Goal: Obtain resource: Obtain resource

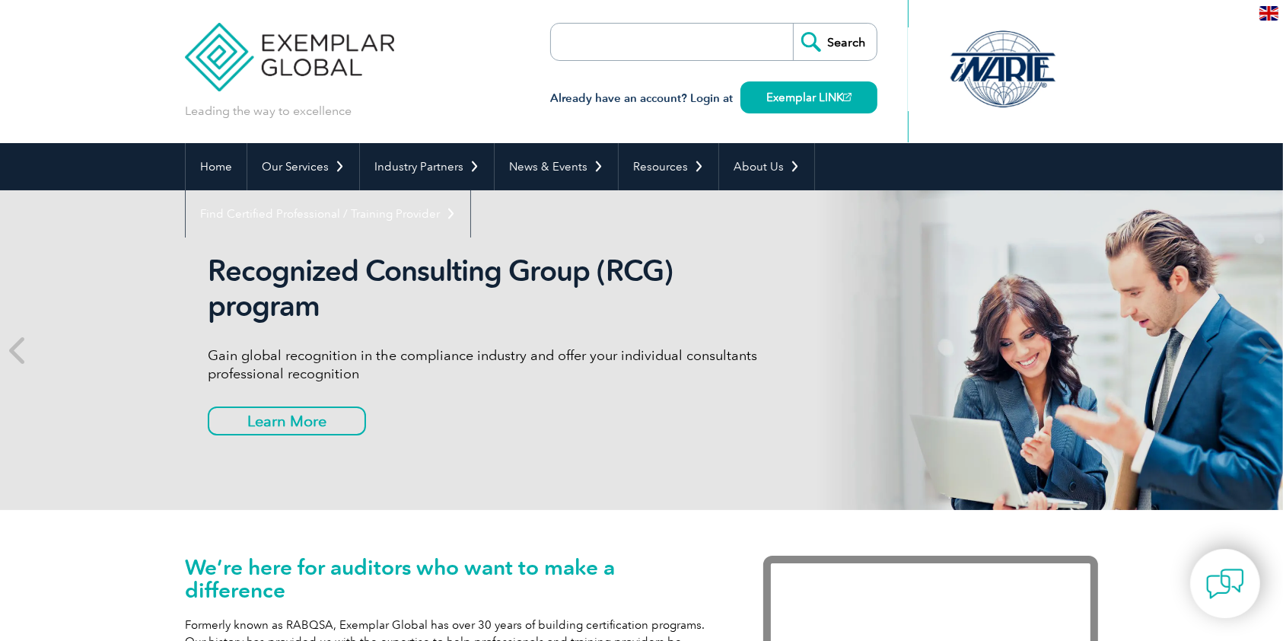
click at [550, 96] on h3 "Already have an account? Login at Exemplar LINK" at bounding box center [713, 98] width 327 height 19
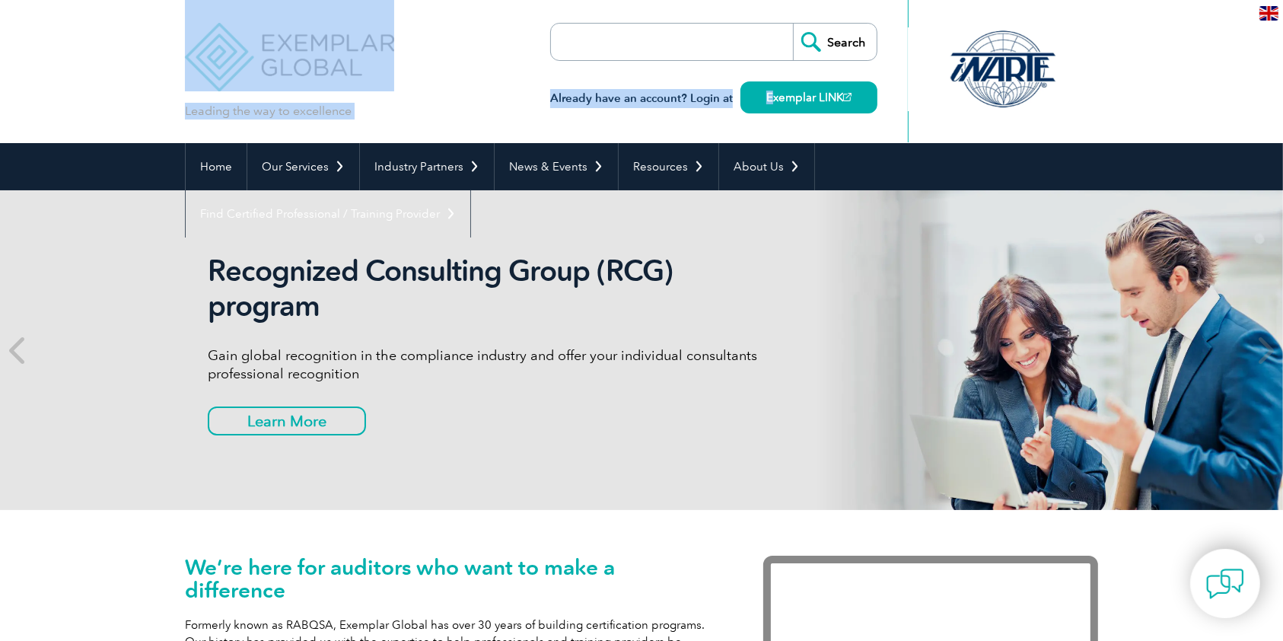
drag, startPoint x: 540, startPoint y: 81, endPoint x: 765, endPoint y: 115, distance: 227.2
click at [769, 115] on div "Leading the way to excellence Search" at bounding box center [641, 71] width 913 height 143
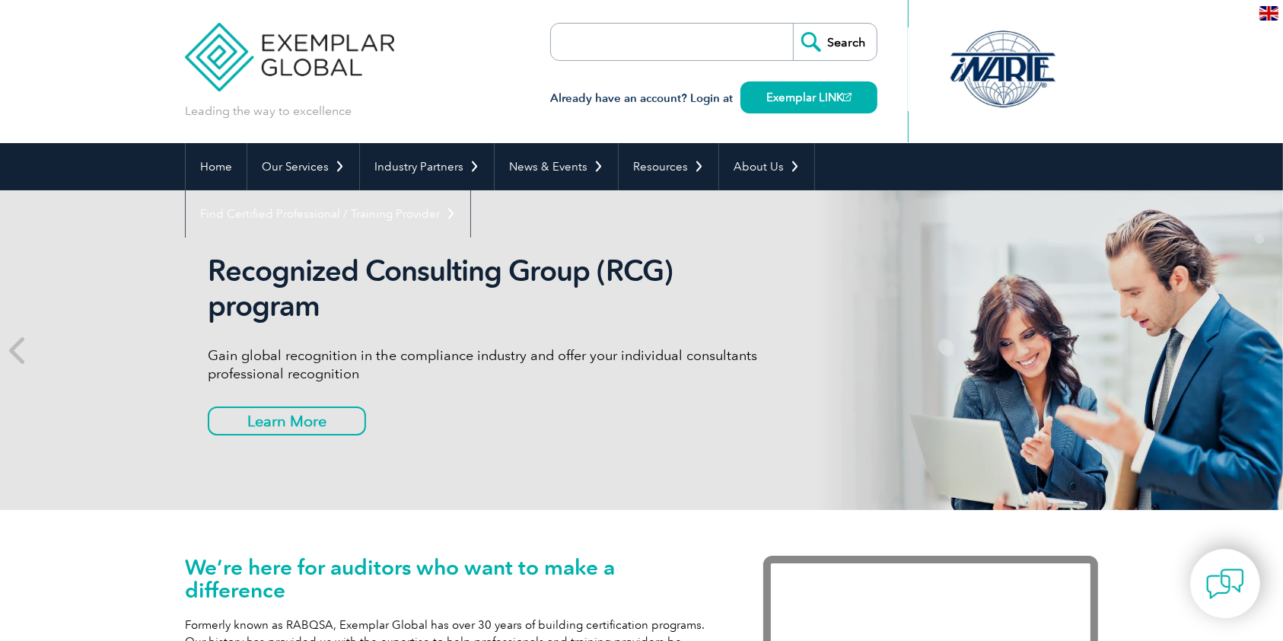
click at [512, 64] on div "Leading the way to excellence Search" at bounding box center [641, 71] width 913 height 143
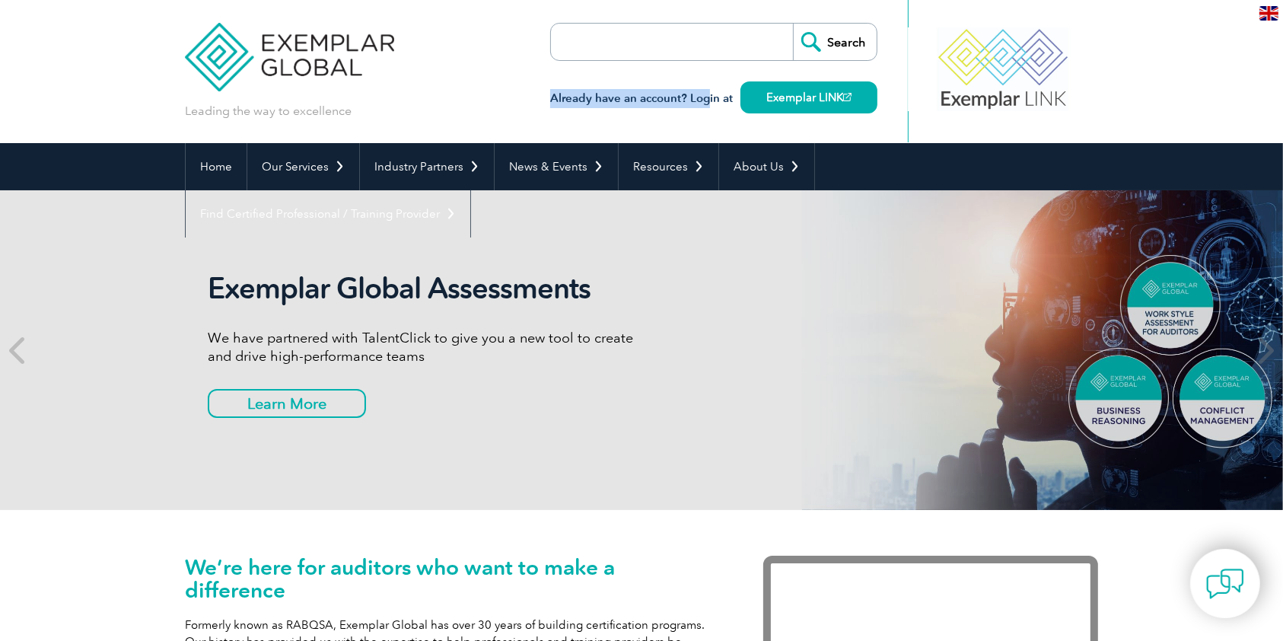
drag, startPoint x: 550, startPoint y: 100, endPoint x: 708, endPoint y: 94, distance: 157.7
click at [708, 94] on h3 "Already have an account? Login at Exemplar LINK" at bounding box center [713, 98] width 327 height 19
click at [902, 82] on div "Leading the way to excellence Search" at bounding box center [641, 71] width 913 height 143
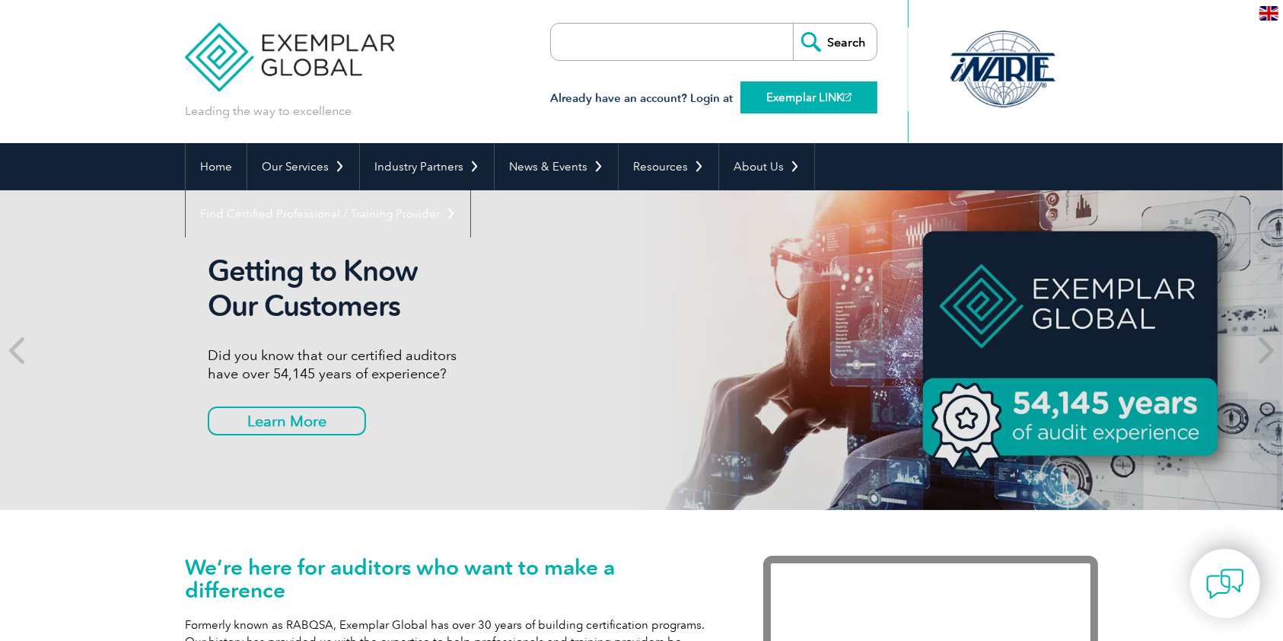
drag, startPoint x: 870, startPoint y: 94, endPoint x: 798, endPoint y: 109, distance: 73.7
click at [798, 109] on div "Leading the way to excellence Search" at bounding box center [641, 71] width 913 height 143
drag, startPoint x: 1011, startPoint y: 82, endPoint x: 901, endPoint y: 111, distance: 113.4
click at [902, 111] on div "Leading the way to excellence Search" at bounding box center [641, 71] width 913 height 143
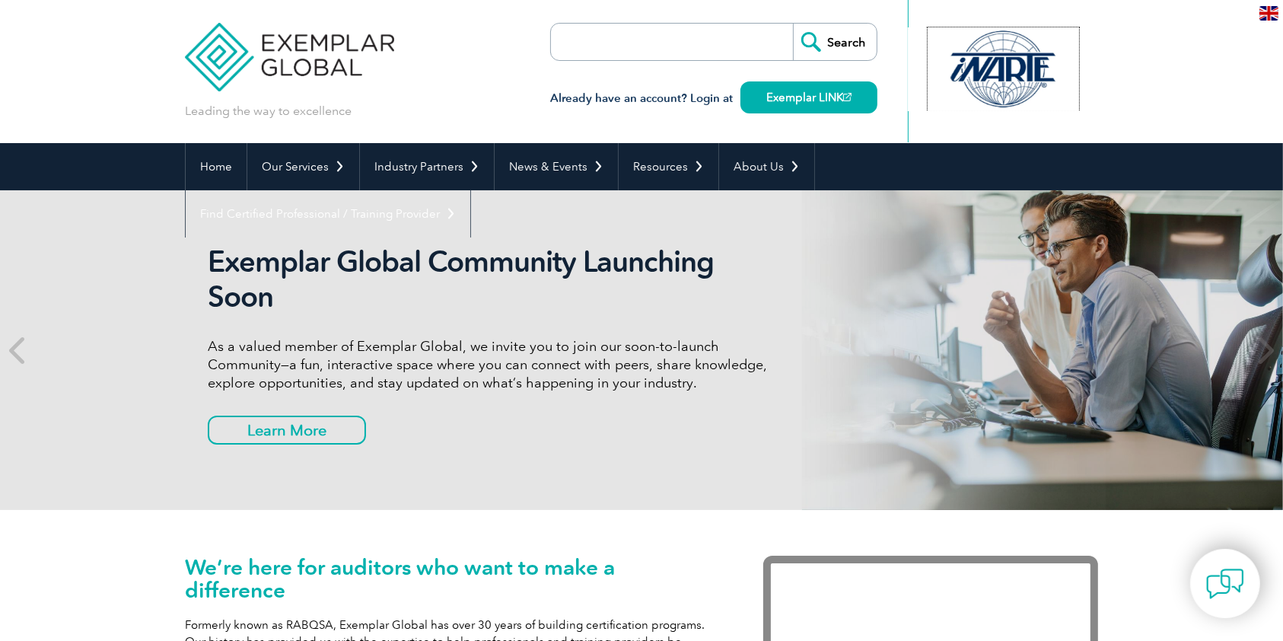
drag, startPoint x: 1005, startPoint y: 76, endPoint x: 773, endPoint y: 119, distance: 235.3
click at [773, 119] on div "Leading the way to excellence Search" at bounding box center [641, 71] width 913 height 143
drag, startPoint x: 1028, startPoint y: 76, endPoint x: 755, endPoint y: 110, distance: 275.3
click at [771, 110] on div "Leading the way to excellence Search" at bounding box center [641, 71] width 913 height 143
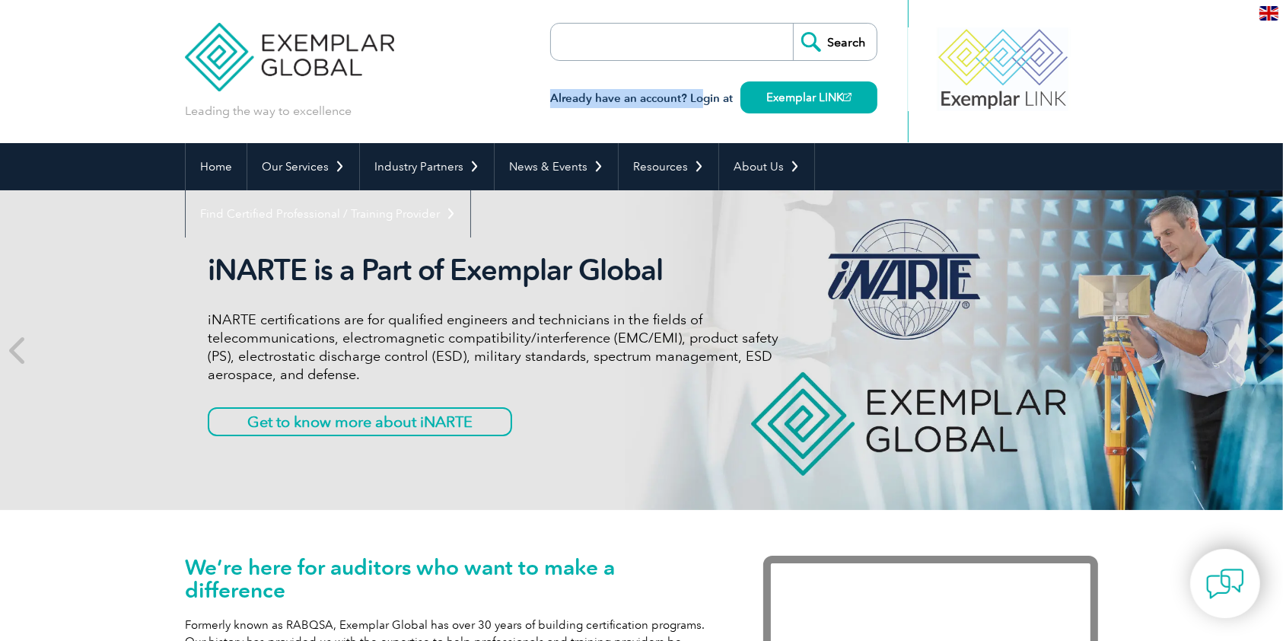
drag, startPoint x: 553, startPoint y: 104, endPoint x: 708, endPoint y: 101, distance: 155.3
click at [702, 101] on h3 "Already have an account? Login at Exemplar LINK" at bounding box center [713, 98] width 327 height 19
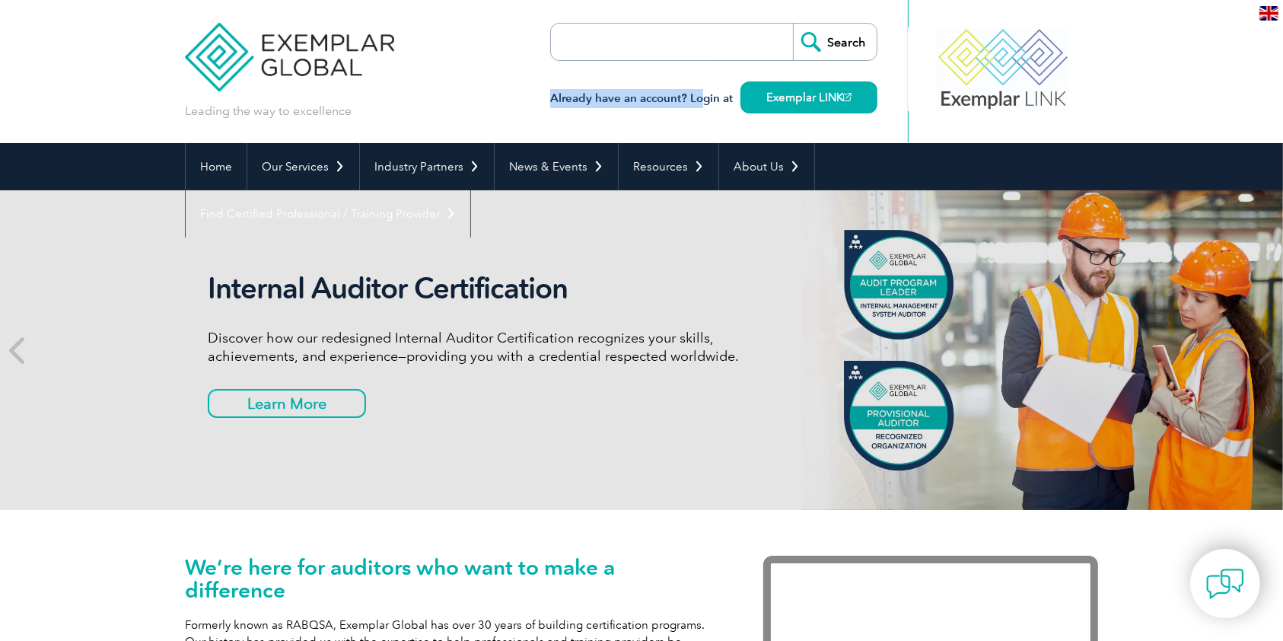
drag, startPoint x: 993, startPoint y: 62, endPoint x: 1119, endPoint y: 61, distance: 126.4
click at [1119, 61] on header "Leading the way to excellence Search" at bounding box center [641, 71] width 1283 height 143
drag, startPoint x: 1074, startPoint y: 71, endPoint x: 992, endPoint y: 91, distance: 84.6
drag, startPoint x: 818, startPoint y: 107, endPoint x: 875, endPoint y: 102, distance: 57.3
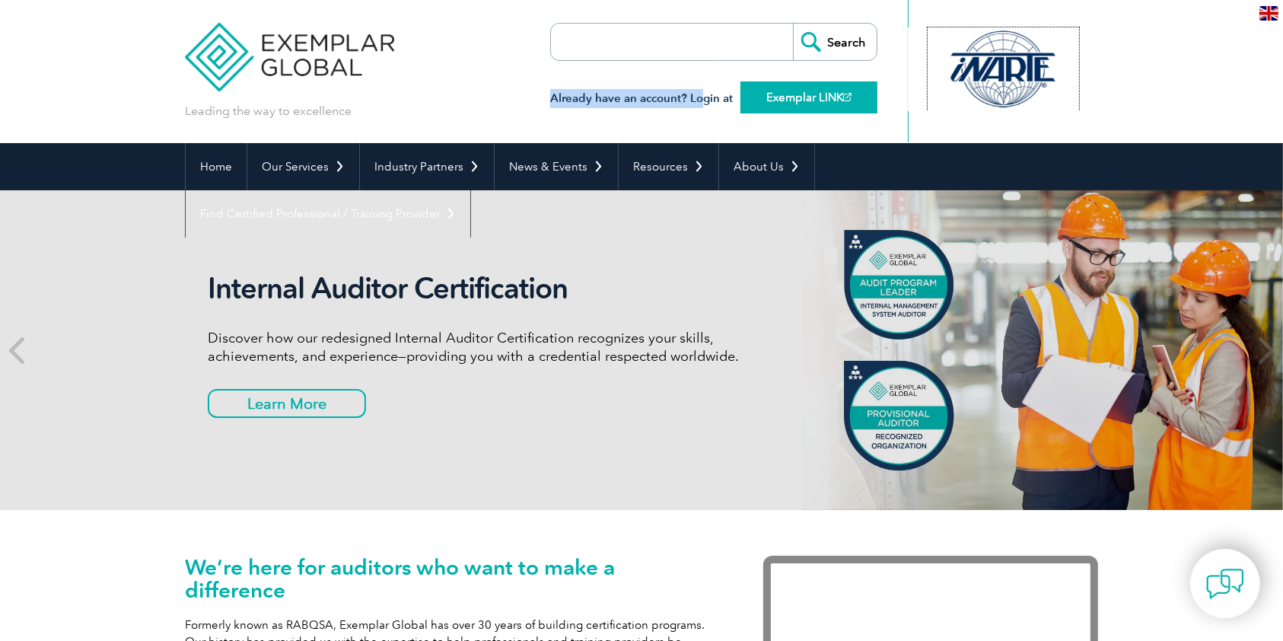
click at [733, 124] on div "Leading the way to excellence Search" at bounding box center [641, 71] width 913 height 143
drag, startPoint x: 1051, startPoint y: 73, endPoint x: 877, endPoint y: 106, distance: 177.4
click at [877, 106] on div "Leading the way to excellence Search" at bounding box center [641, 71] width 913 height 143
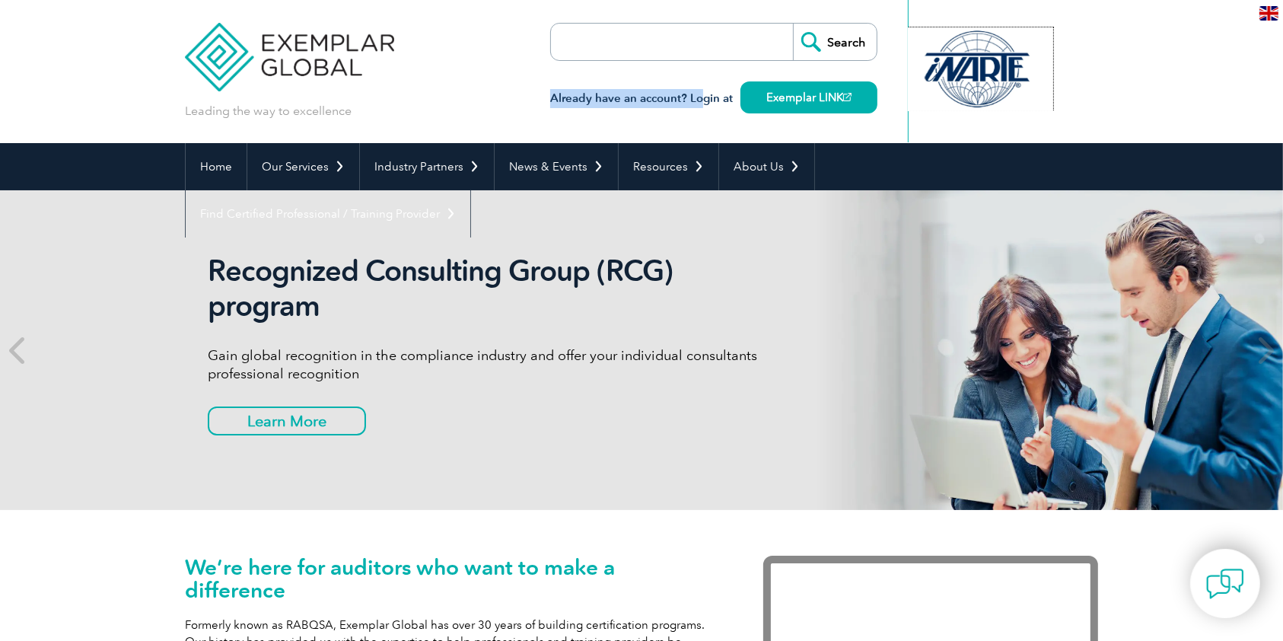
drag, startPoint x: 975, startPoint y: 83, endPoint x: 881, endPoint y: 93, distance: 94.9
click at [881, 93] on div "Leading the way to excellence Search" at bounding box center [641, 71] width 913 height 143
drag, startPoint x: 1054, startPoint y: 65, endPoint x: 726, endPoint y: 135, distance: 335.6
click at [754, 136] on div "Leading the way to excellence Search" at bounding box center [641, 71] width 913 height 143
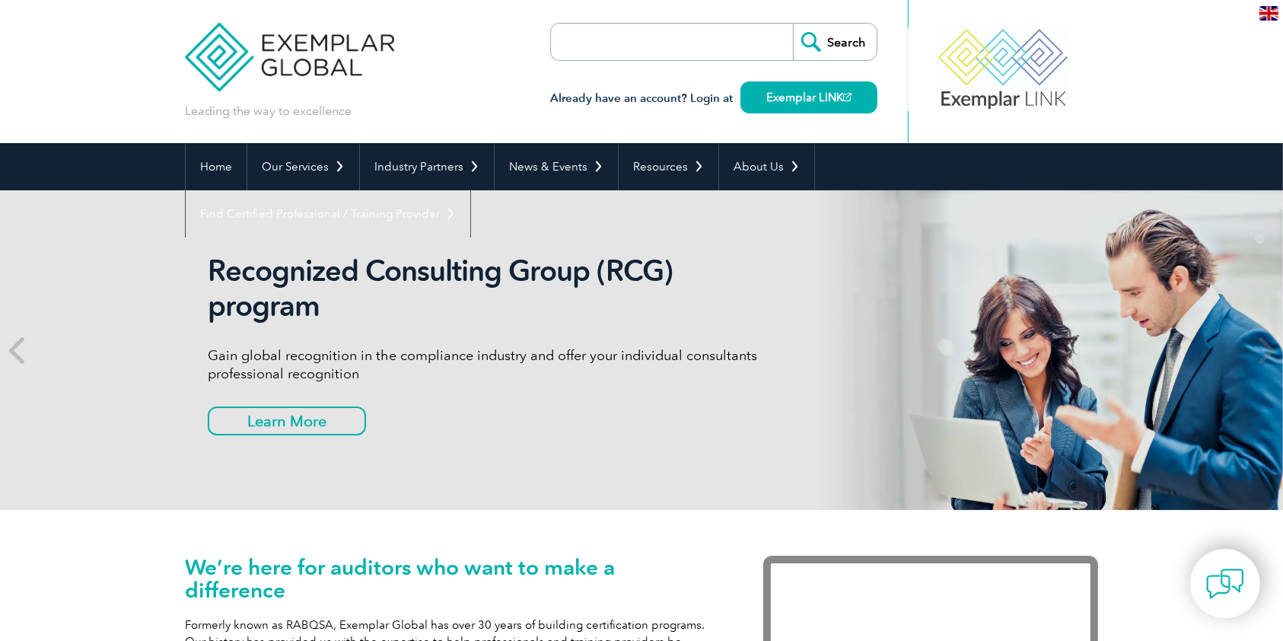
click at [481, 62] on div "Leading the way to excellence Search" at bounding box center [641, 71] width 913 height 143
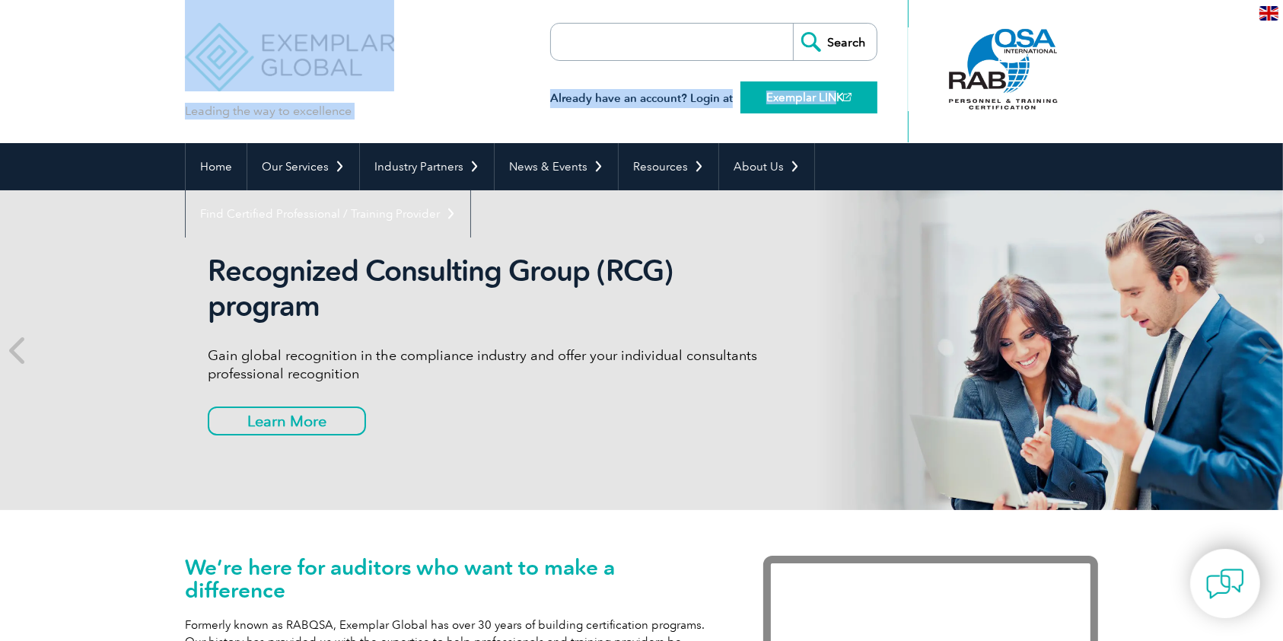
drag, startPoint x: 543, startPoint y: 86, endPoint x: 756, endPoint y: 107, distance: 214.1
click at [827, 104] on div "Leading the way to excellence Search" at bounding box center [641, 71] width 913 height 143
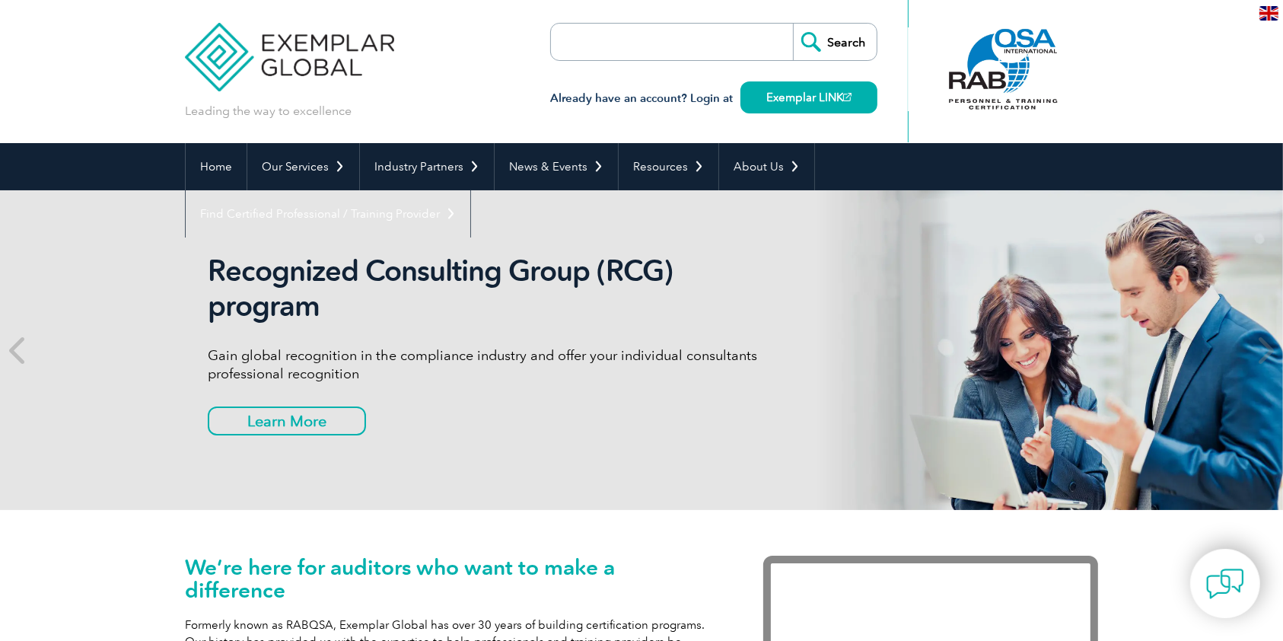
drag, startPoint x: 528, startPoint y: 85, endPoint x: 522, endPoint y: 94, distance: 11.0
click at [522, 94] on div "Leading the way to excellence Search" at bounding box center [641, 71] width 913 height 143
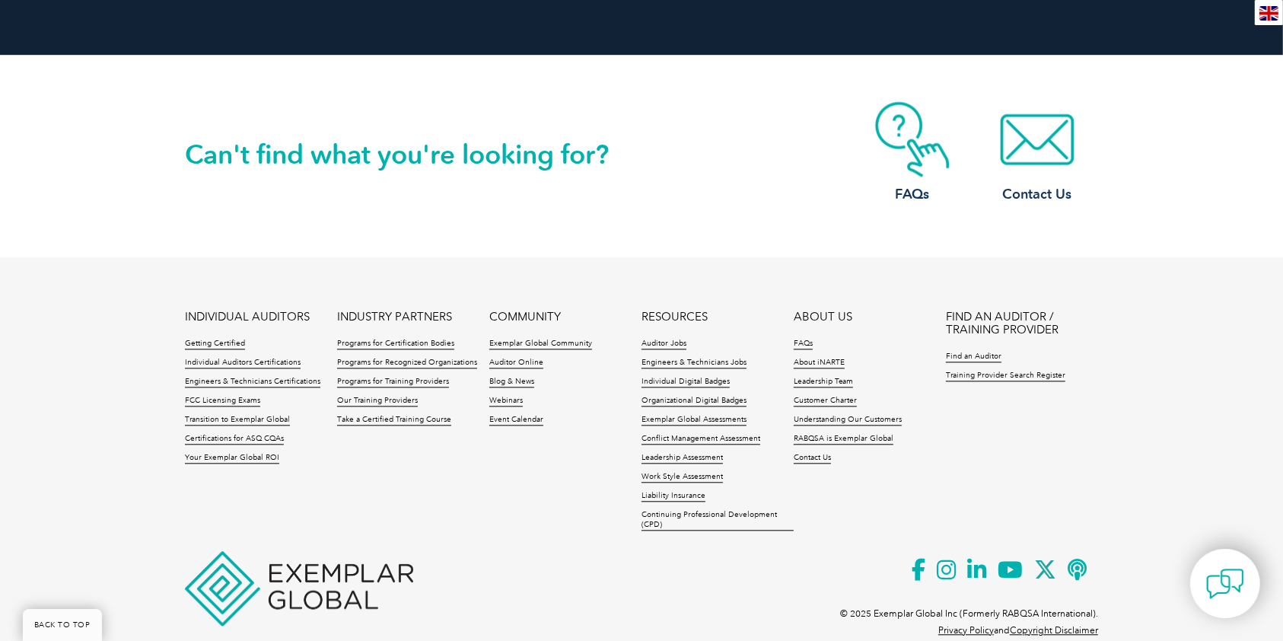
scroll to position [3534, 0]
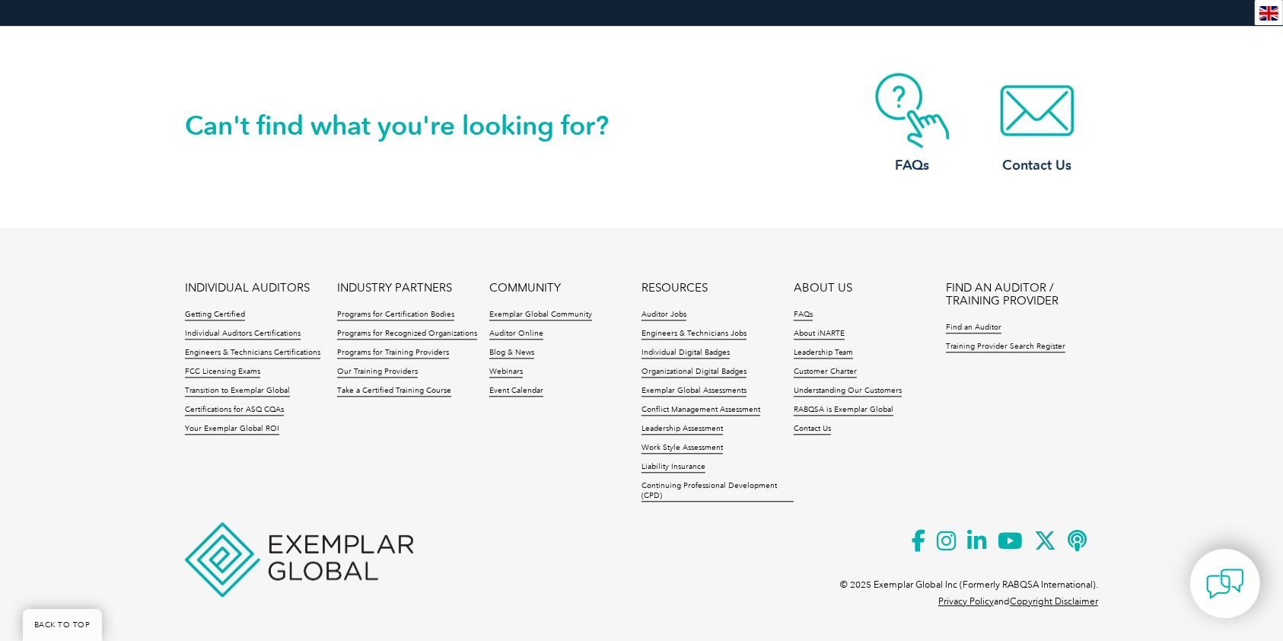
drag, startPoint x: 151, startPoint y: 70, endPoint x: 1150, endPoint y: 147, distance: 1002.4
click at [1143, 148] on div "Can't find what you're looking for? FAQs Contact Us" at bounding box center [641, 127] width 1283 height 202
click at [1168, 149] on div "Can't find what you're looking for? FAQs Contact Us" at bounding box center [641, 127] width 1283 height 202
click at [523, 285] on link "COMMUNITY" at bounding box center [525, 288] width 72 height 13
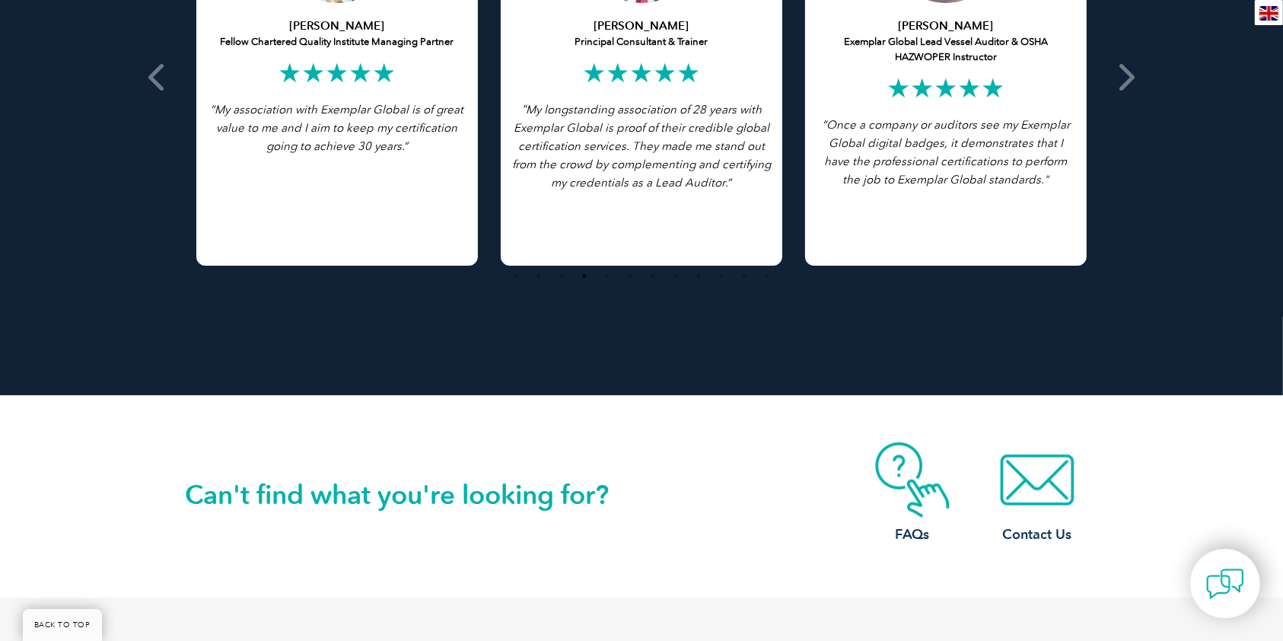
scroll to position [3534, 0]
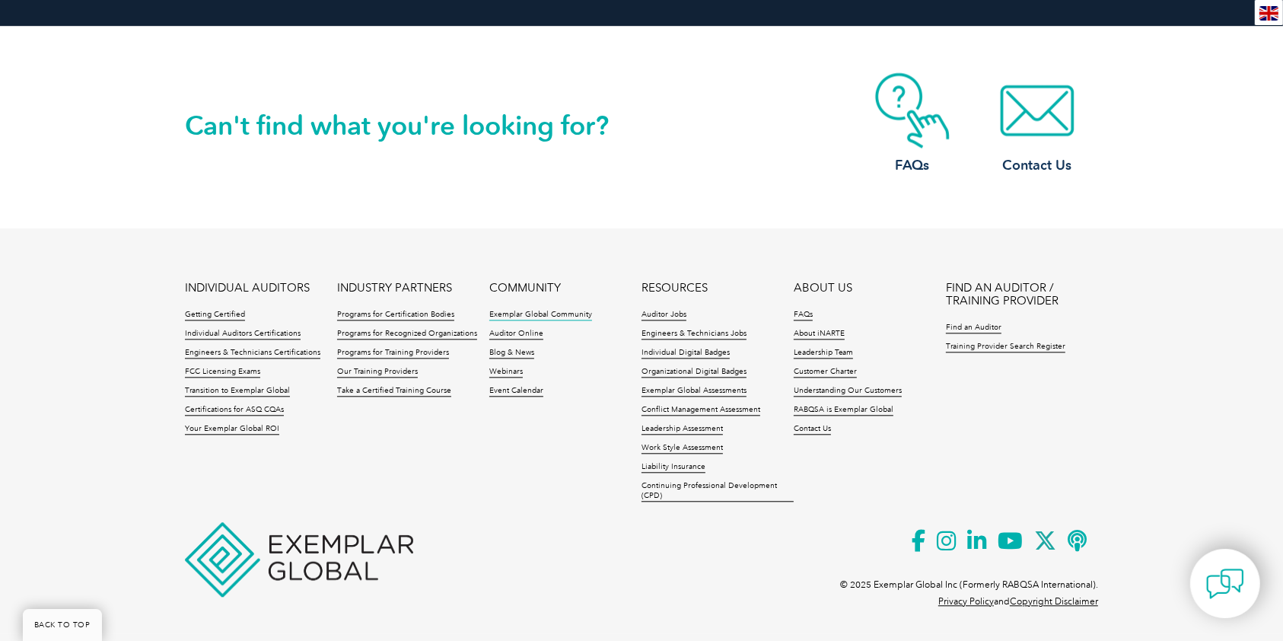
click at [524, 310] on link "Exemplar Global Community" at bounding box center [540, 315] width 103 height 11
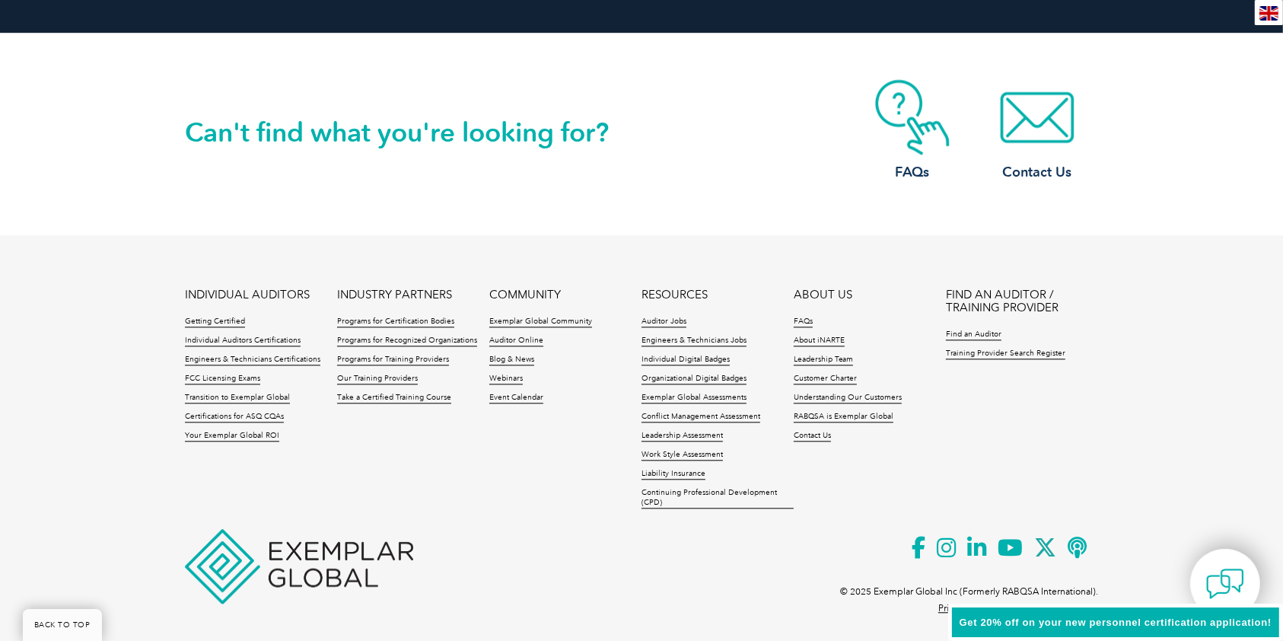
scroll to position [3534, 0]
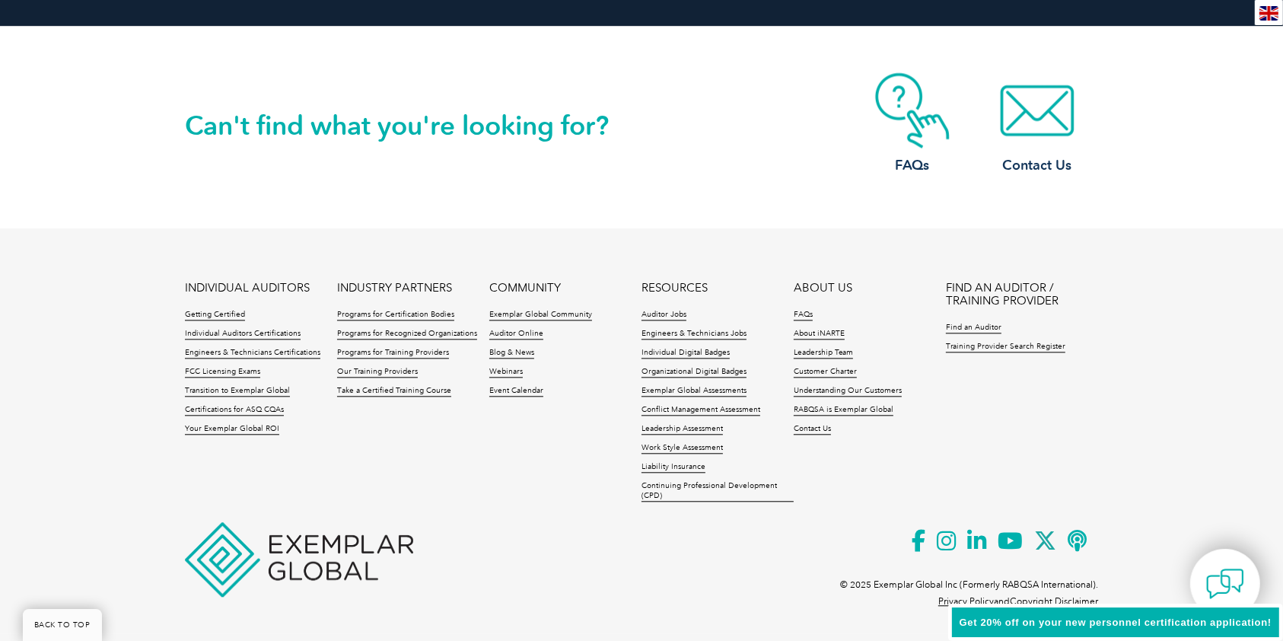
click at [581, 406] on ul "INDIVIDUAL AUDITORS Getting Certified Individual Auditors Certifications Engine…" at bounding box center [641, 396] width 913 height 228
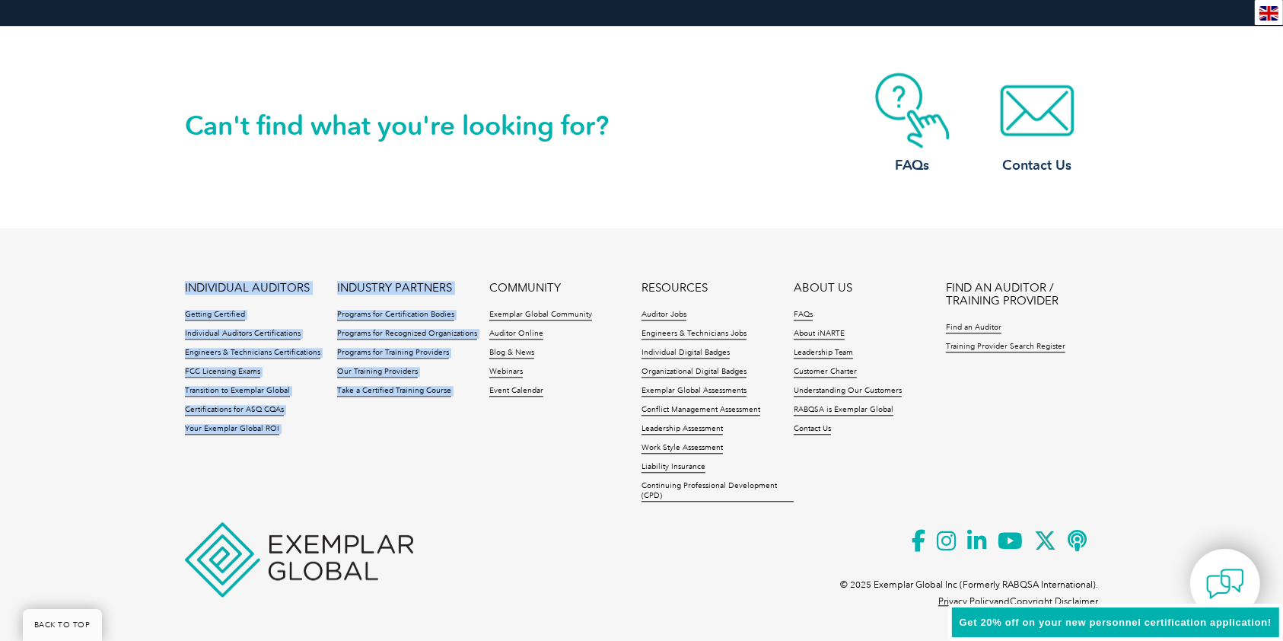
drag, startPoint x: 578, startPoint y: 420, endPoint x: 571, endPoint y: 282, distance: 137.9
click at [571, 282] on ul "INDIVIDUAL AUDITORS Getting Certified Individual Auditors Certifications Engine…" at bounding box center [641, 396] width 913 height 228
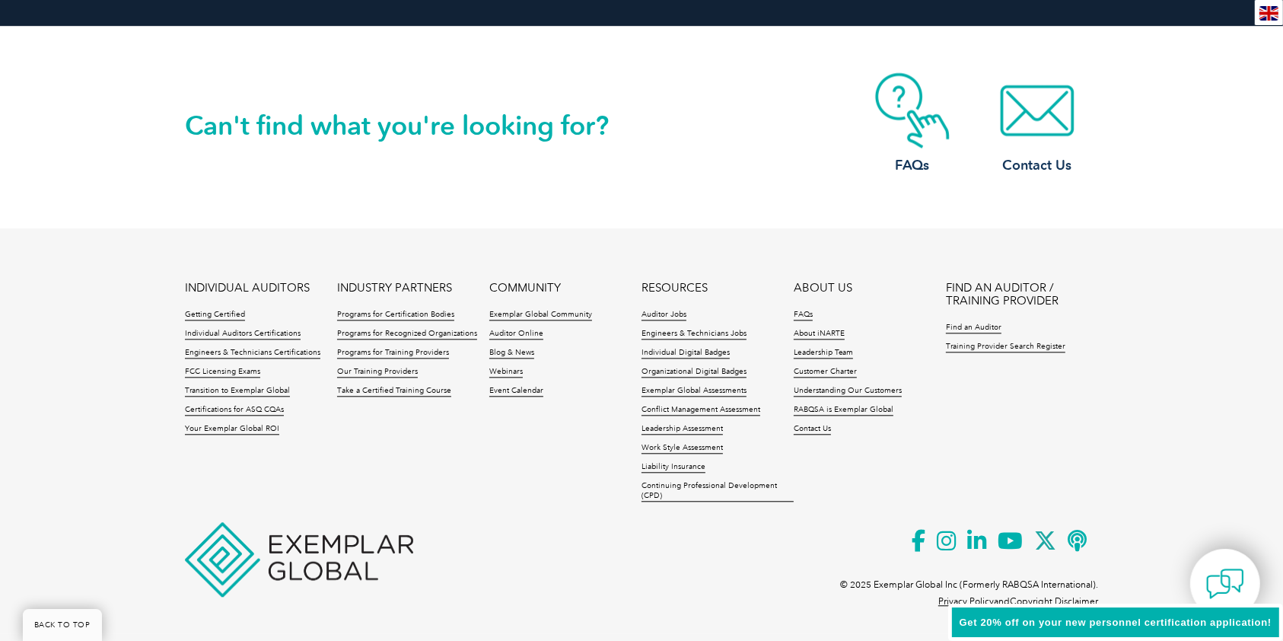
click at [584, 226] on div "Can't find what you're looking for? FAQs Contact Us" at bounding box center [641, 128] width 913 height 202
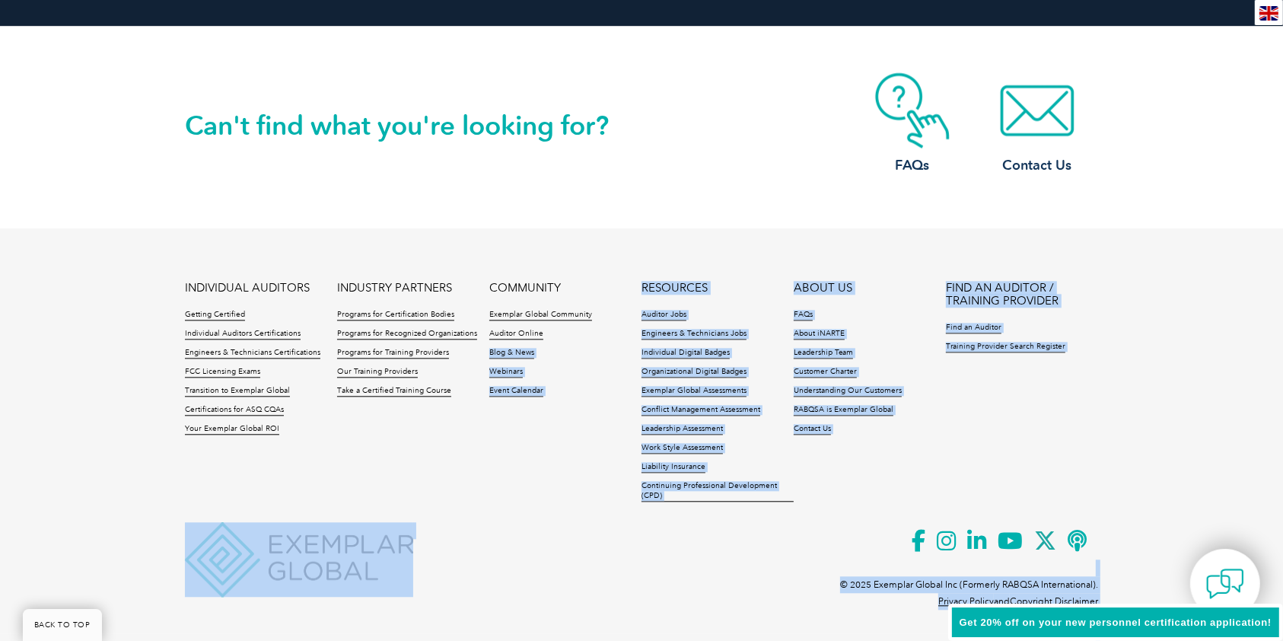
drag, startPoint x: 485, startPoint y: 253, endPoint x: 536, endPoint y: 354, distance: 113.4
click at [536, 354] on footer "INDIVIDUAL AUDITORS Getting Certified Individual Auditors Certifications Engine…" at bounding box center [641, 430] width 1283 height 405
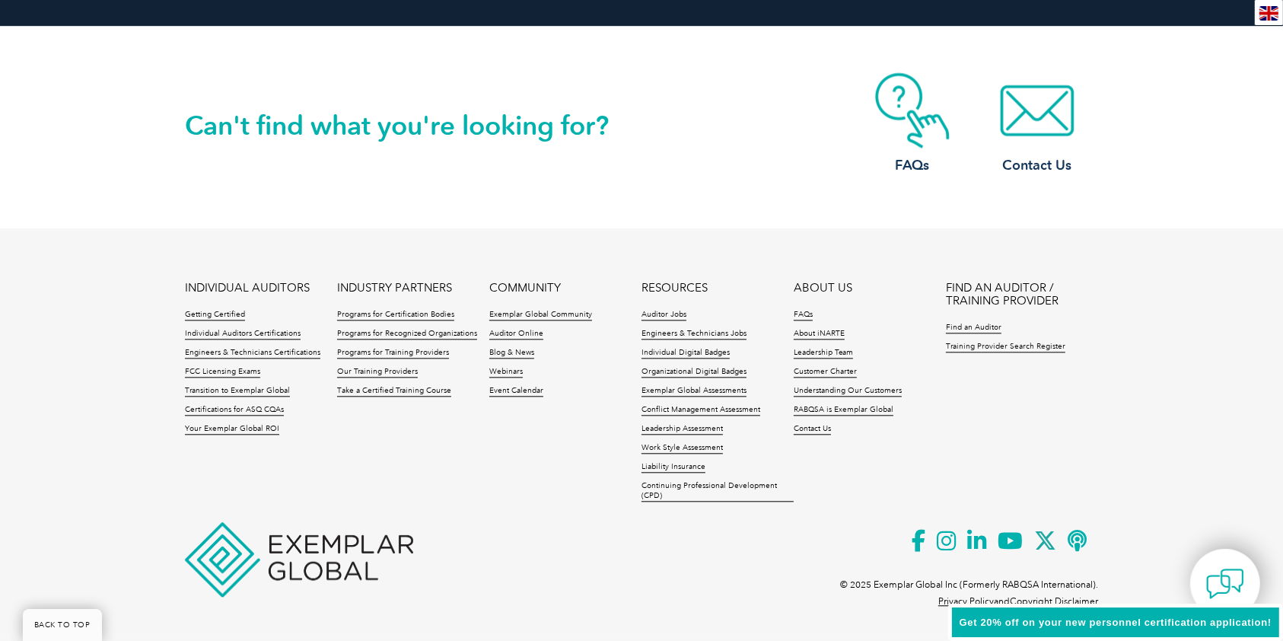
click at [541, 449] on ul "INDIVIDUAL AUDITORS Getting Certified Individual Auditors Certifications Engine…" at bounding box center [641, 396] width 913 height 228
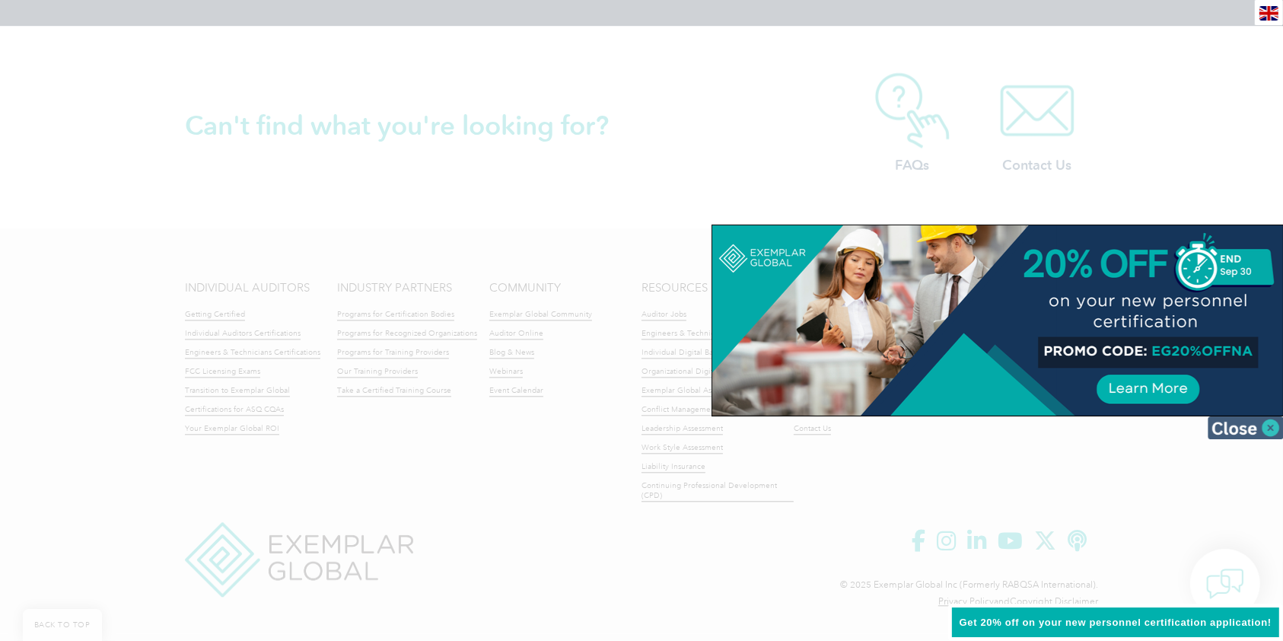
click at [1273, 426] on img at bounding box center [1246, 427] width 76 height 23
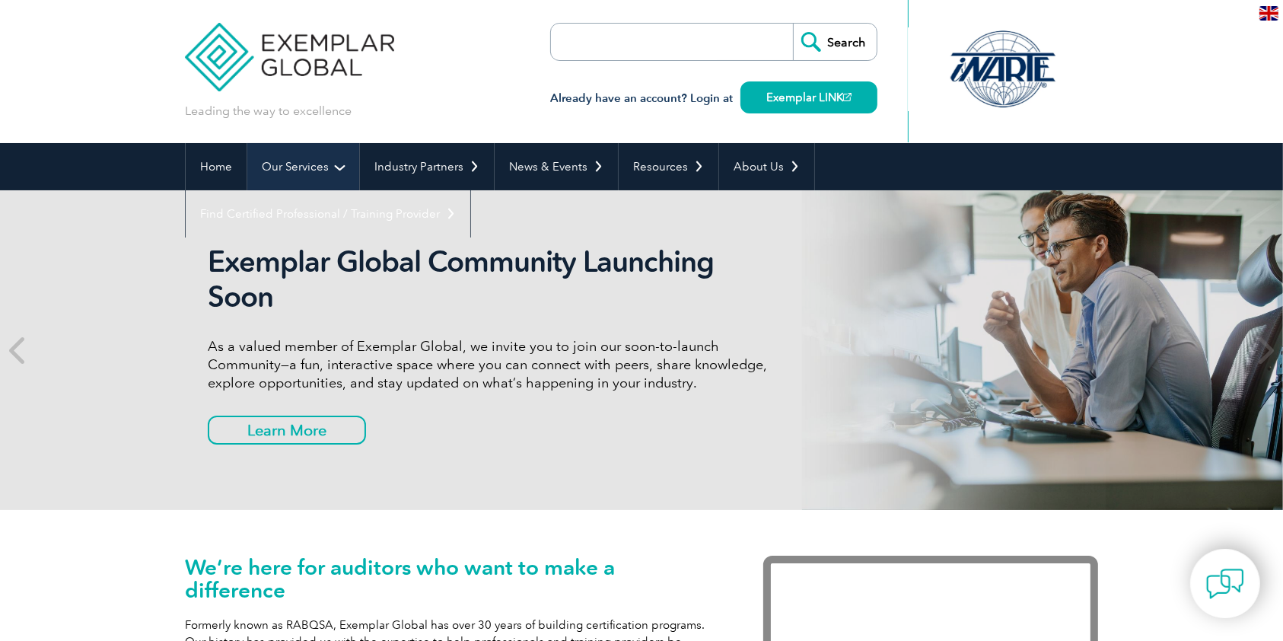
click at [297, 171] on link "Our Services" at bounding box center [303, 166] width 112 height 47
click at [0, 0] on link "Individual Certifications" at bounding box center [0, 0] width 0 height 0
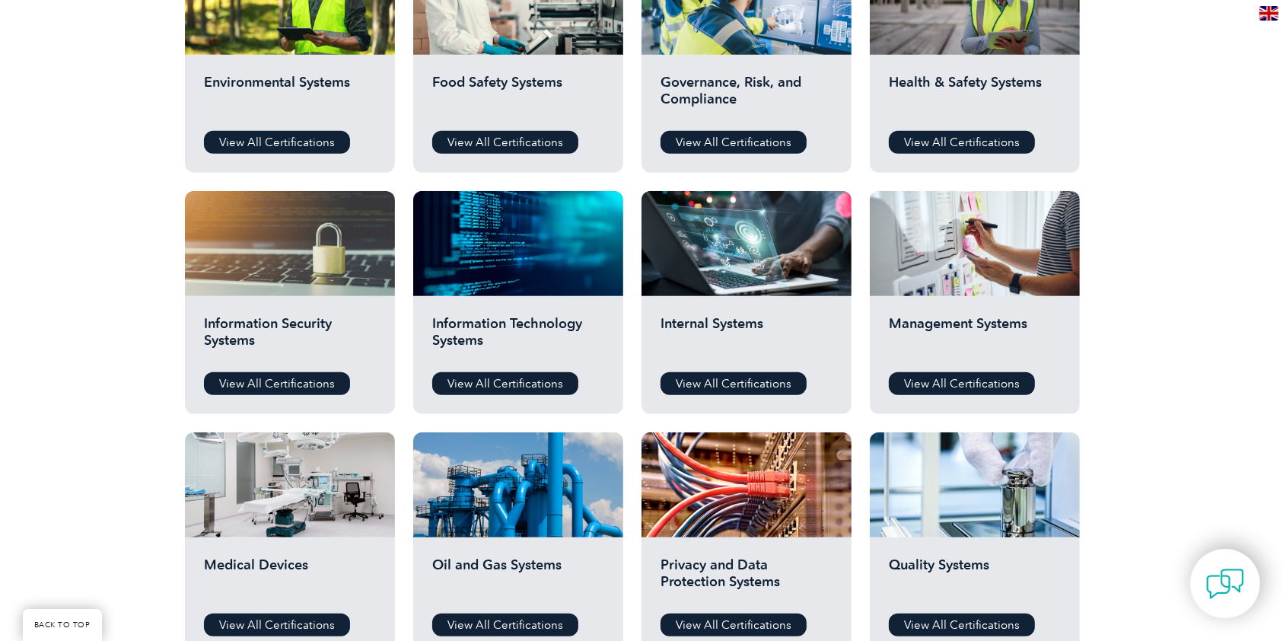
scroll to position [609, 0]
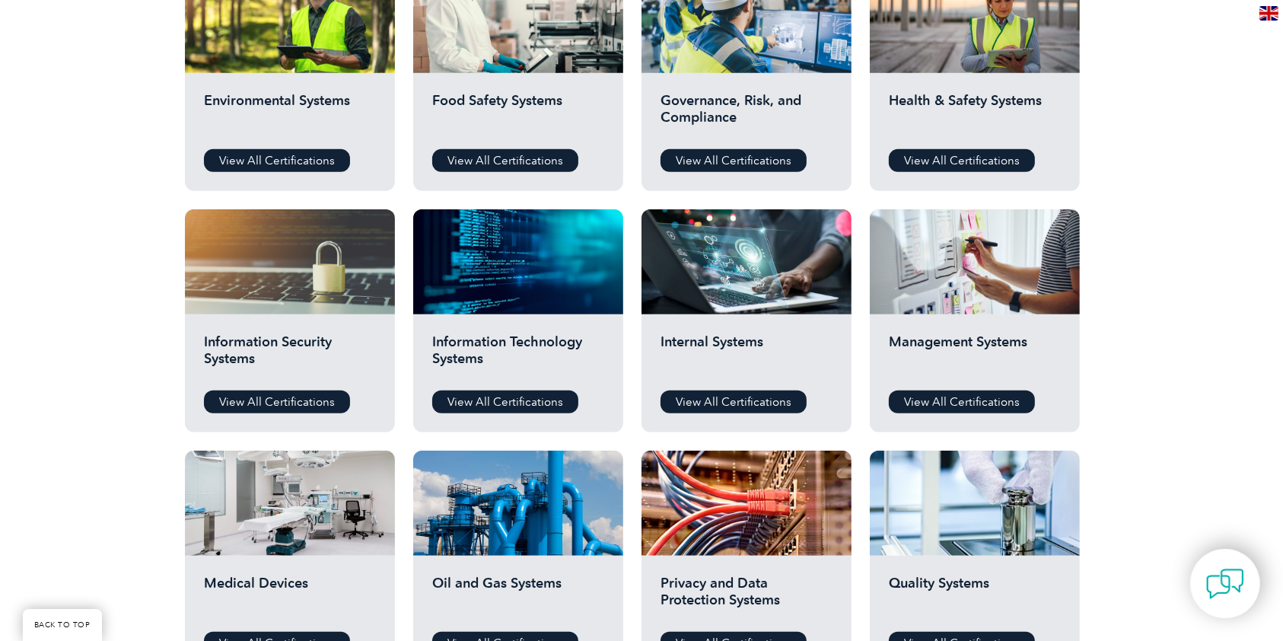
click at [263, 139] on div "Environmental Systems View All Certifications" at bounding box center [290, 132] width 210 height 118
click at [268, 148] on div "Environmental Systems View All Certifications" at bounding box center [290, 132] width 210 height 118
click at [269, 149] on link "View All Certifications" at bounding box center [277, 160] width 146 height 23
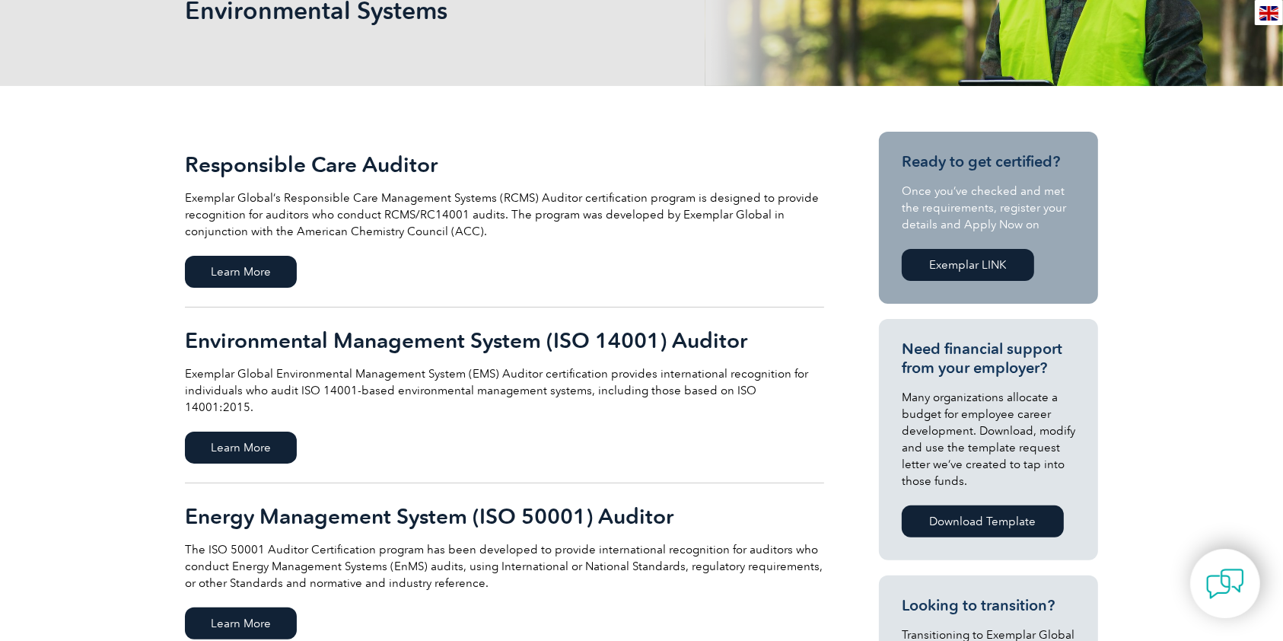
scroll to position [304, 0]
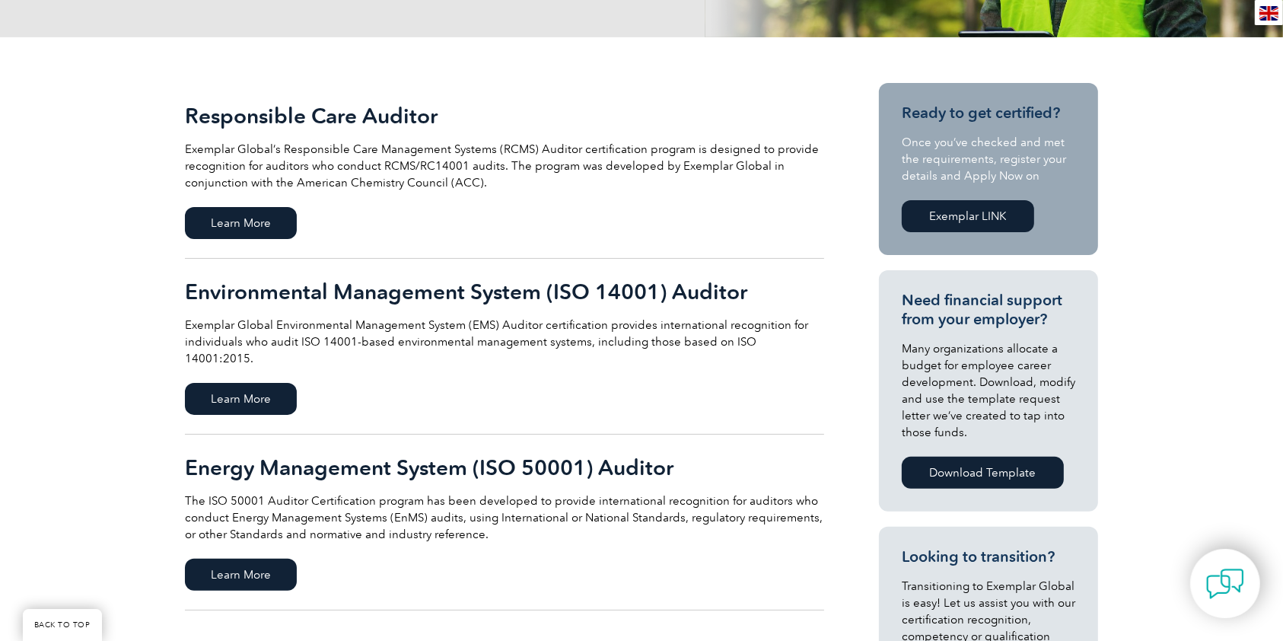
click at [341, 557] on link "Energy Management System (ISO 50001) Auditor The ISO 50001 Auditor Certificatio…" at bounding box center [504, 523] width 639 height 176
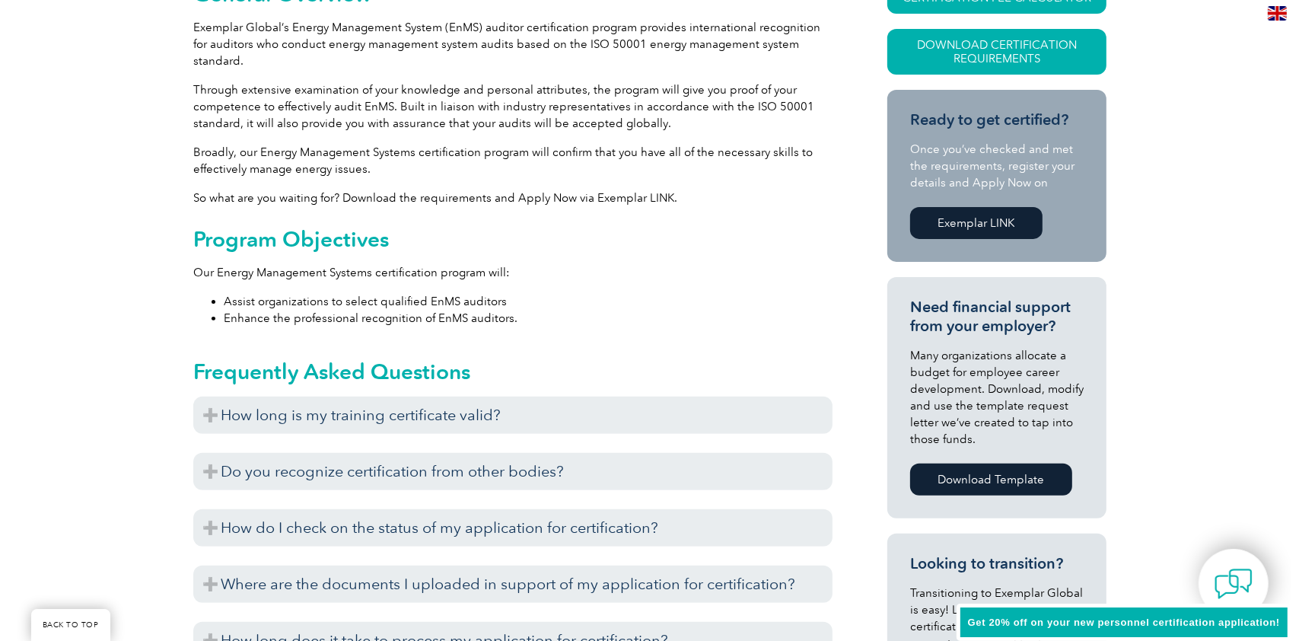
scroll to position [304, 0]
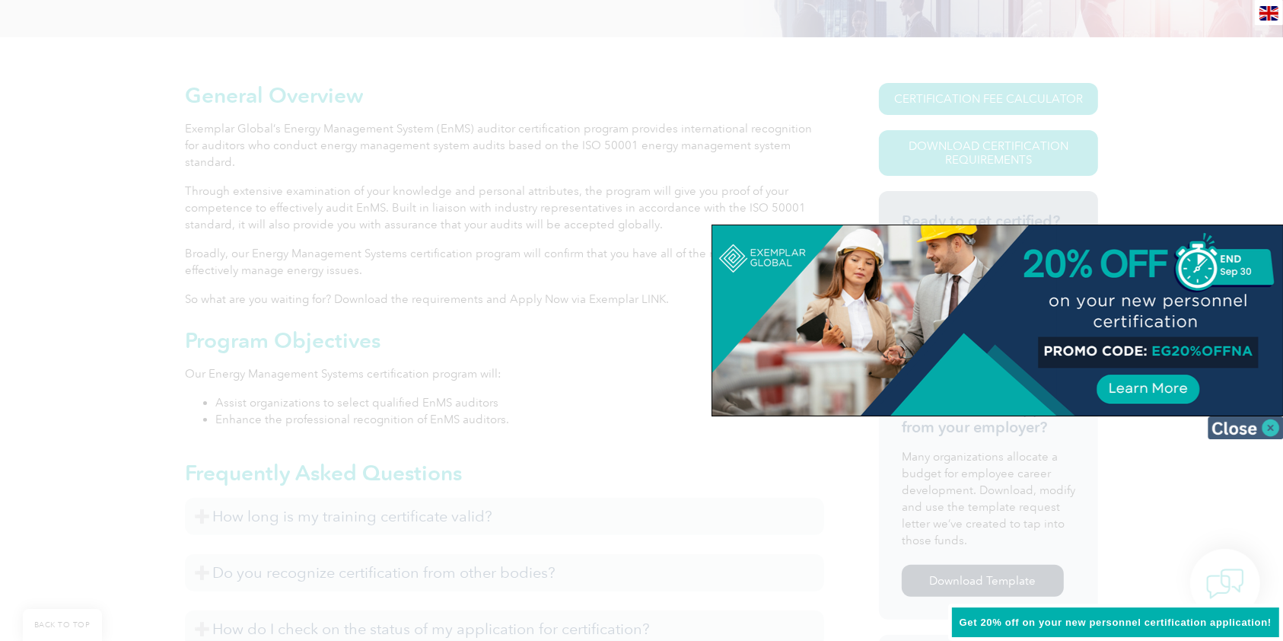
click at [1253, 427] on img at bounding box center [1246, 427] width 76 height 23
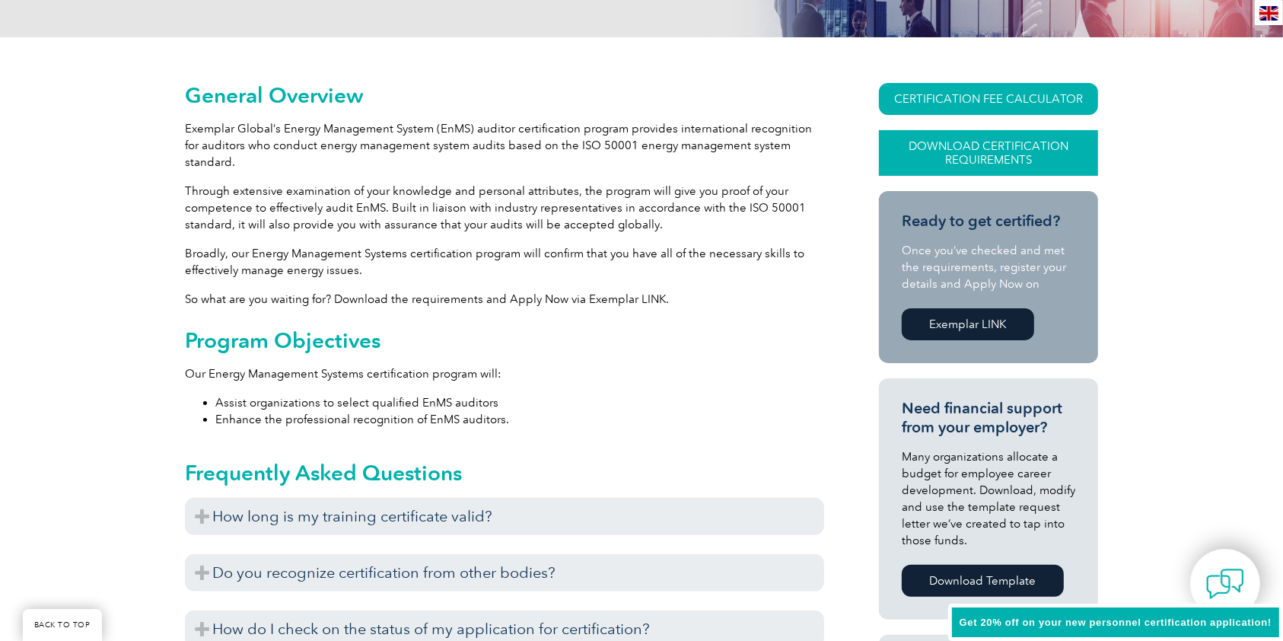
click at [1041, 151] on link "Download Certification Requirements" at bounding box center [988, 153] width 219 height 46
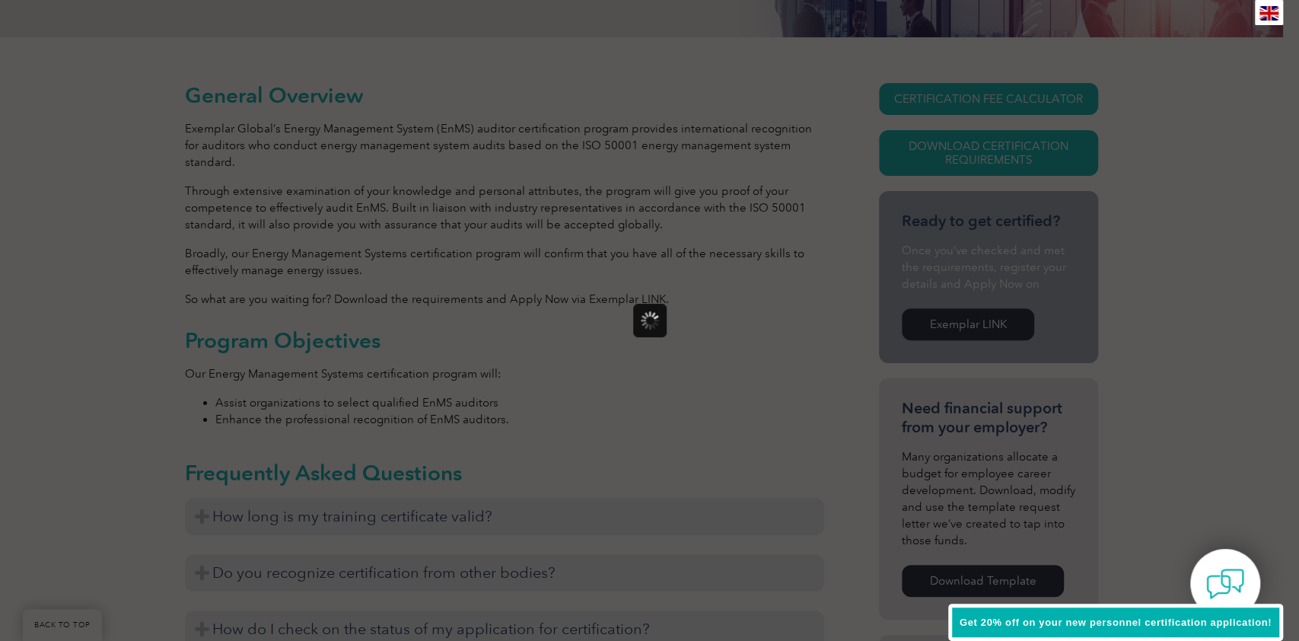
scroll to position [0, 0]
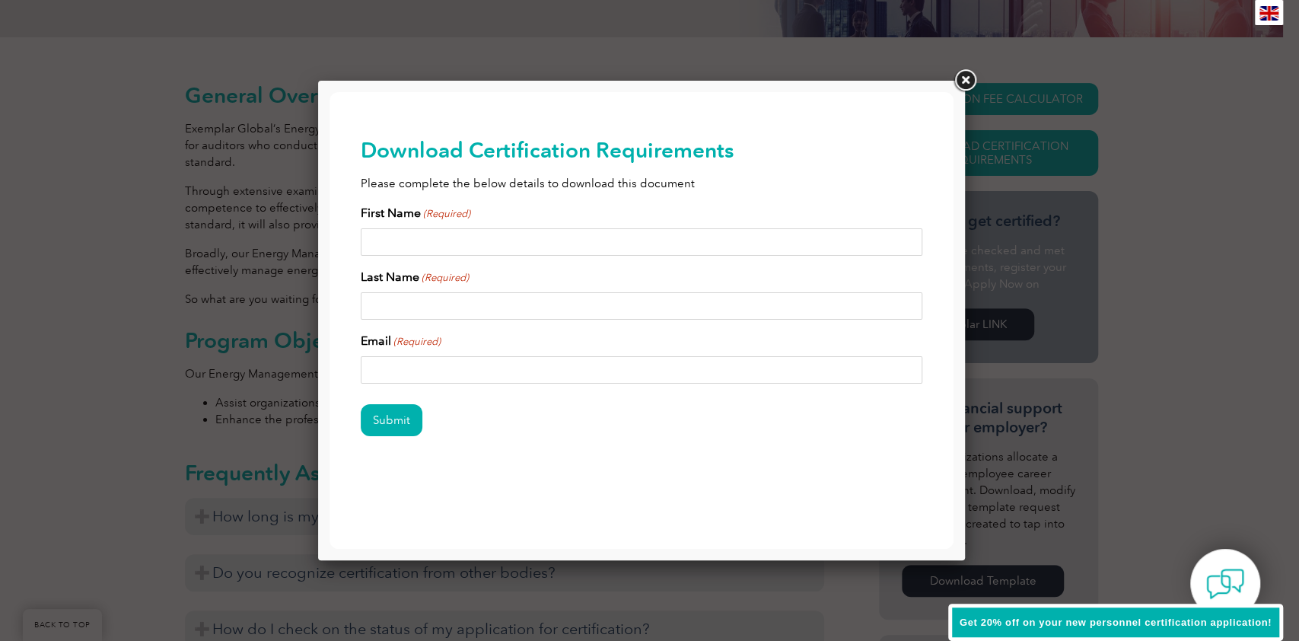
click at [553, 241] on input "First Name (Required)" at bounding box center [642, 241] width 562 height 27
type input "[PERSON_NAME]"
type input "[EMAIL_ADDRESS][DOMAIN_NAME]"
click at [361, 404] on input "Submit" at bounding box center [392, 420] width 62 height 32
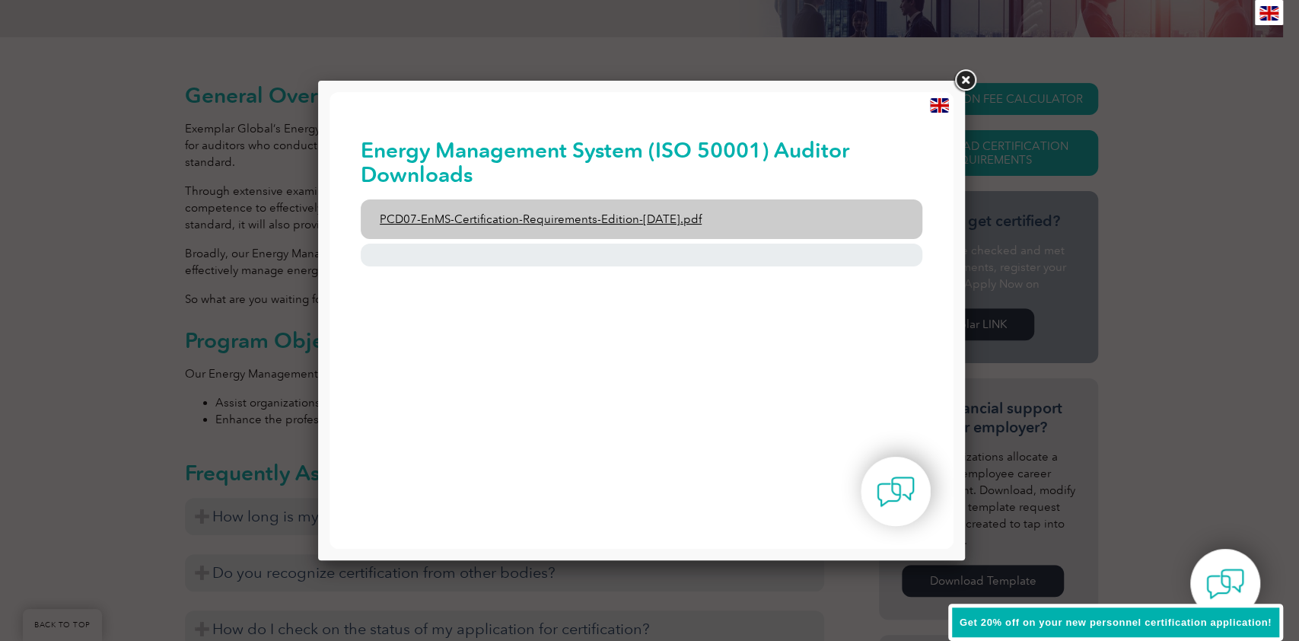
click at [560, 220] on link "PCD07-EnMS-Certification-Requirements-Edition-[DATE].pdf" at bounding box center [642, 219] width 562 height 40
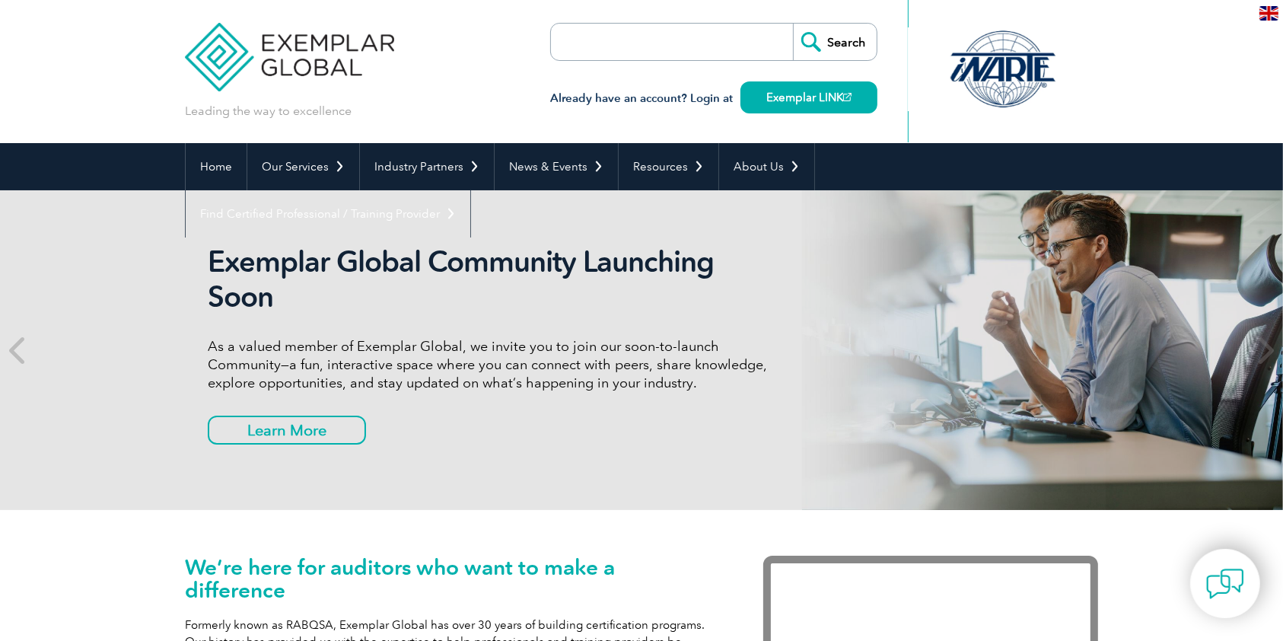
click at [728, 41] on form "Search" at bounding box center [713, 42] width 327 height 38
click at [652, 44] on input "search" at bounding box center [639, 42] width 160 height 37
paste input "1 Occupational Health & Safety Auditor"
type input "1 Occupational Health & Safety Auditor"
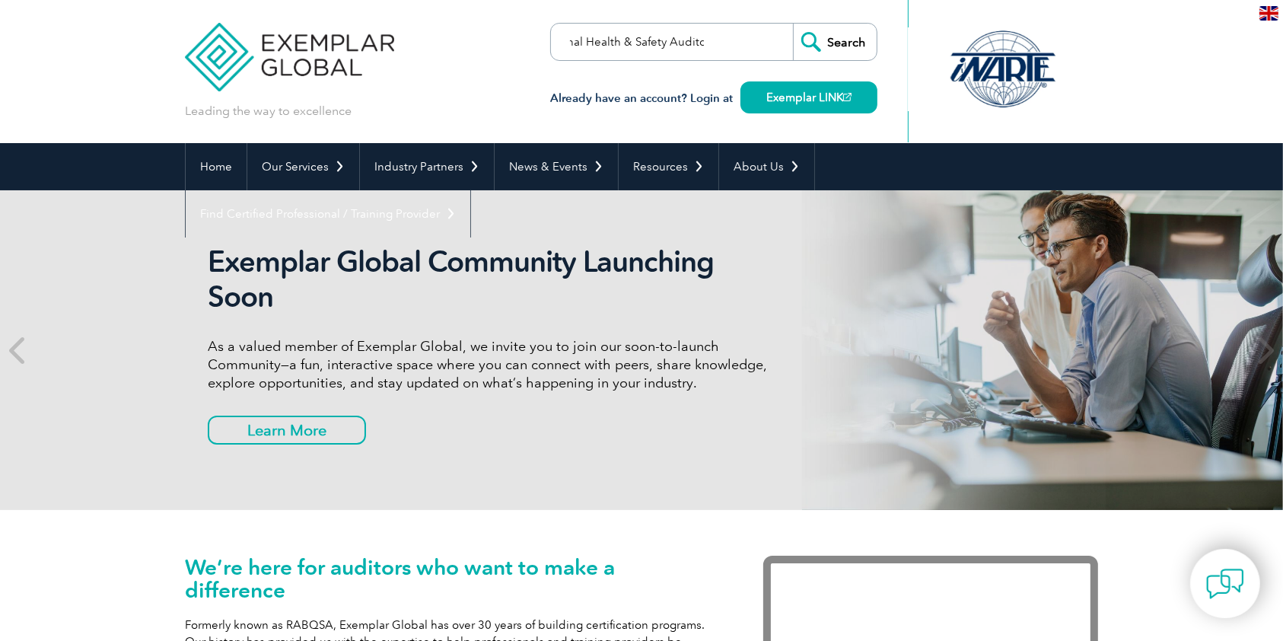
click at [793, 24] on input "Search" at bounding box center [835, 42] width 84 height 37
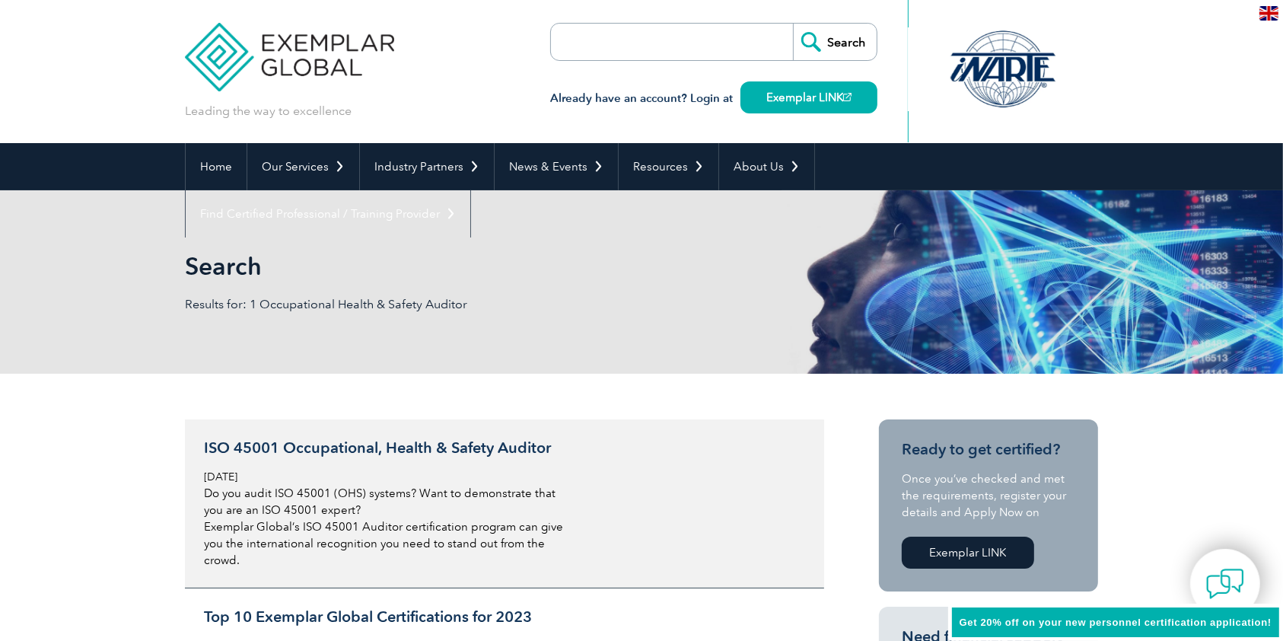
click at [368, 447] on h3 "ISO 45001 Occupational, Health & Safety Auditor" at bounding box center [384, 447] width 361 height 19
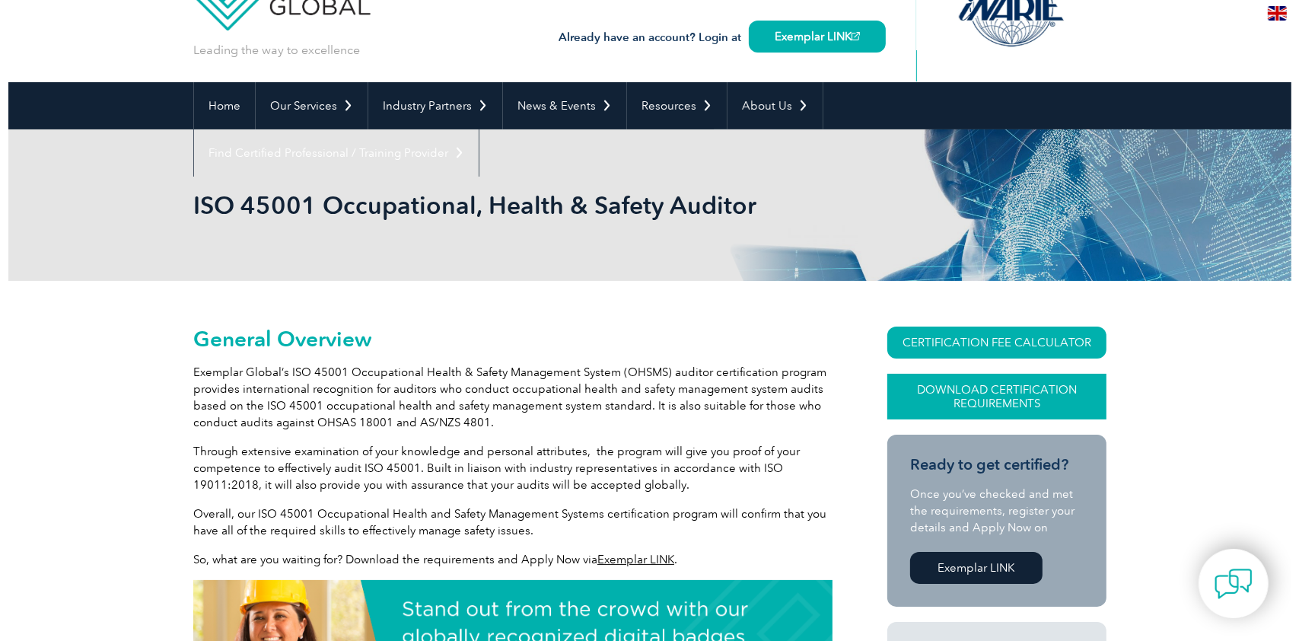
scroll to position [202, 0]
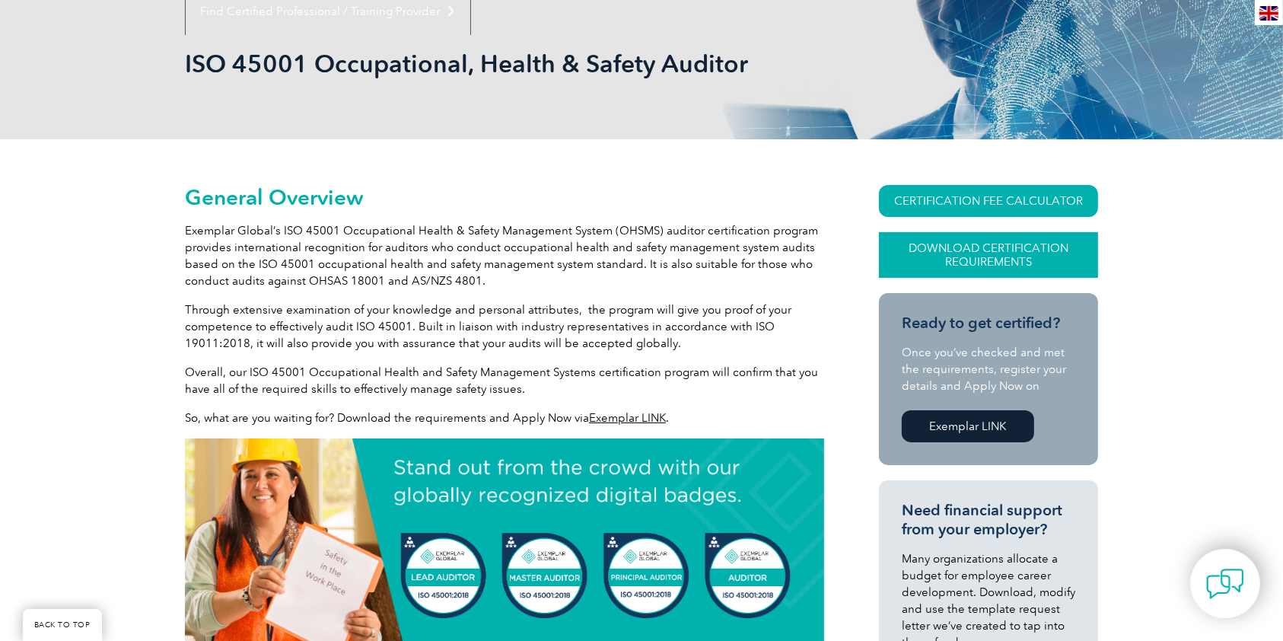
click at [1053, 245] on link "Download Certification Requirements" at bounding box center [988, 255] width 219 height 46
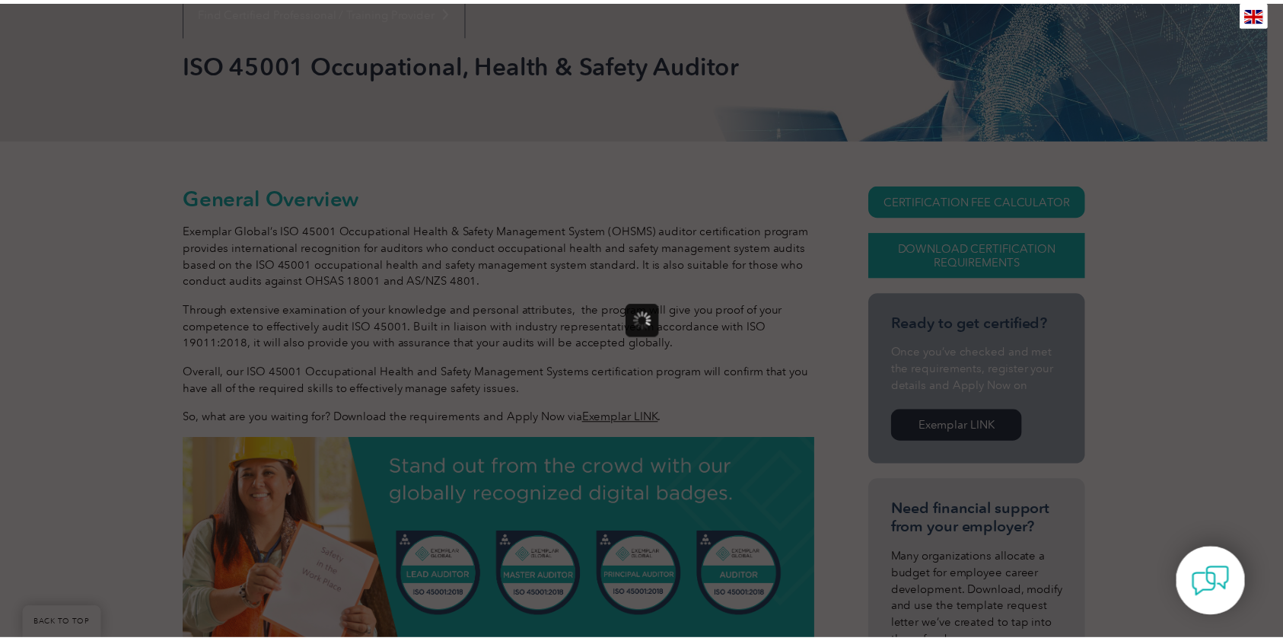
scroll to position [0, 0]
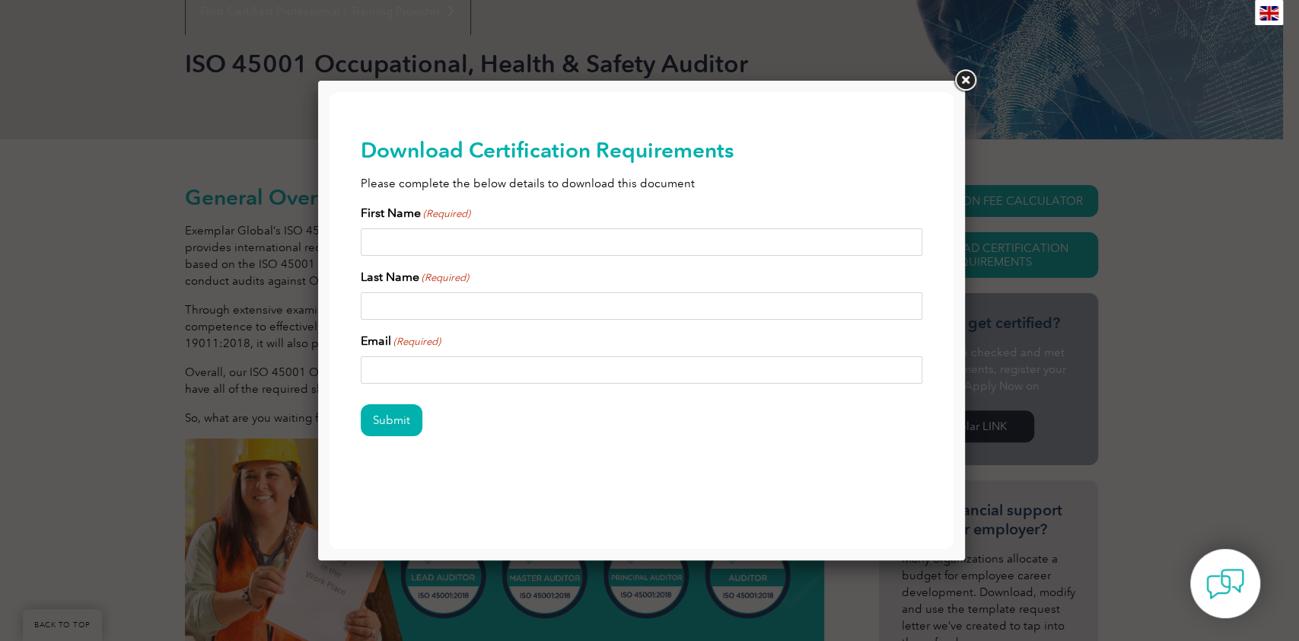
click at [970, 72] on link at bounding box center [964, 80] width 27 height 27
